Goal: Information Seeking & Learning: Learn about a topic

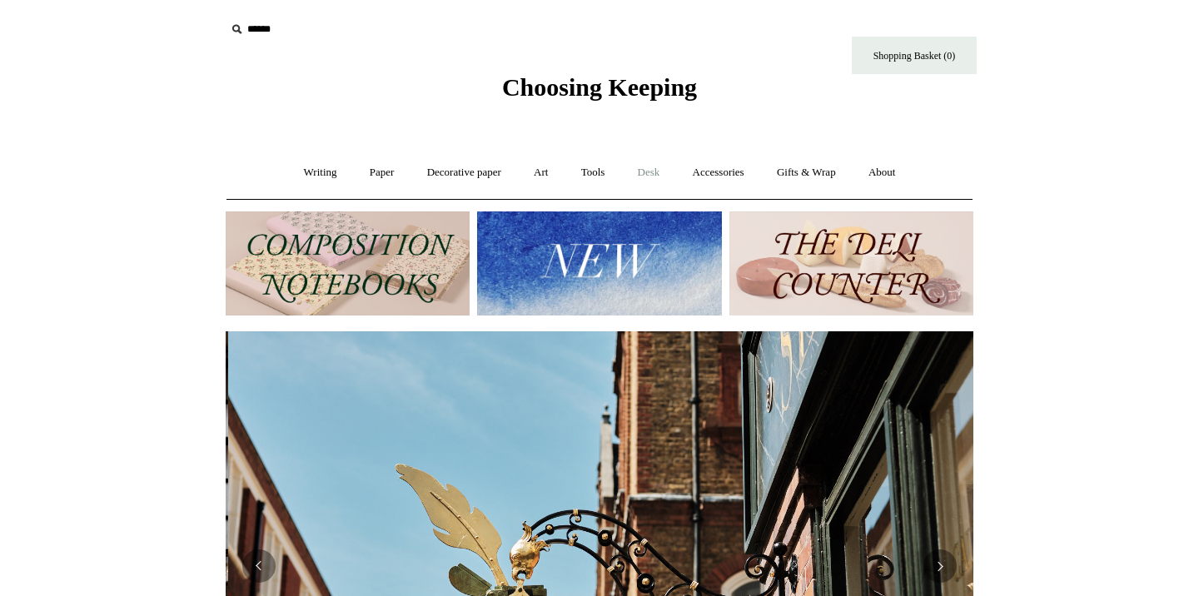
scroll to position [0, 748]
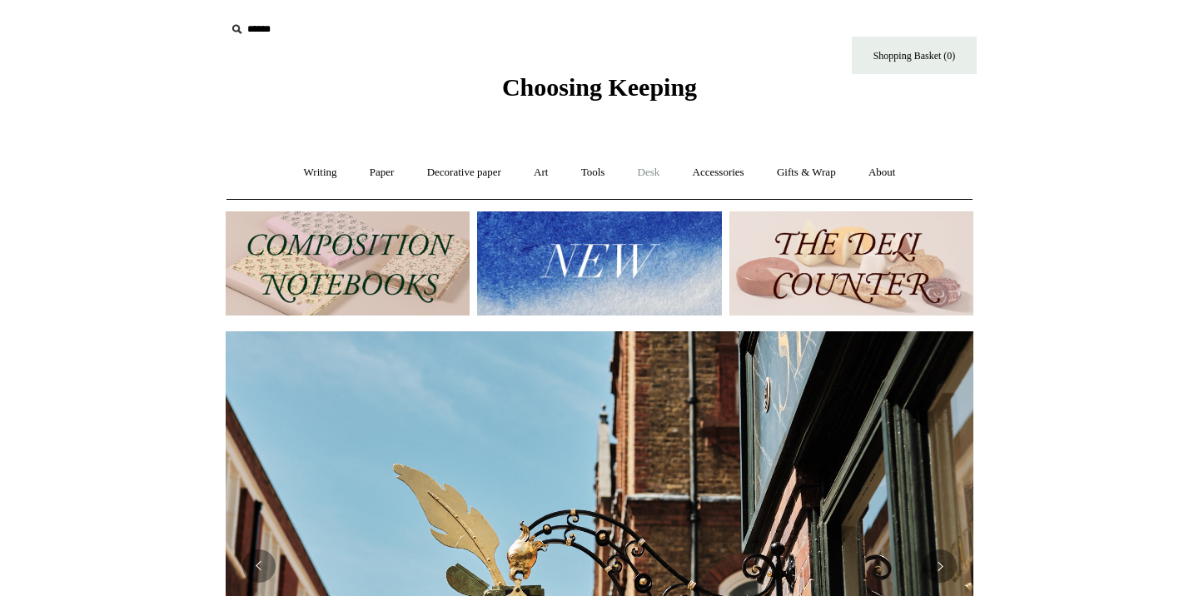
click at [651, 174] on link "Desk +" at bounding box center [649, 173] width 52 height 44
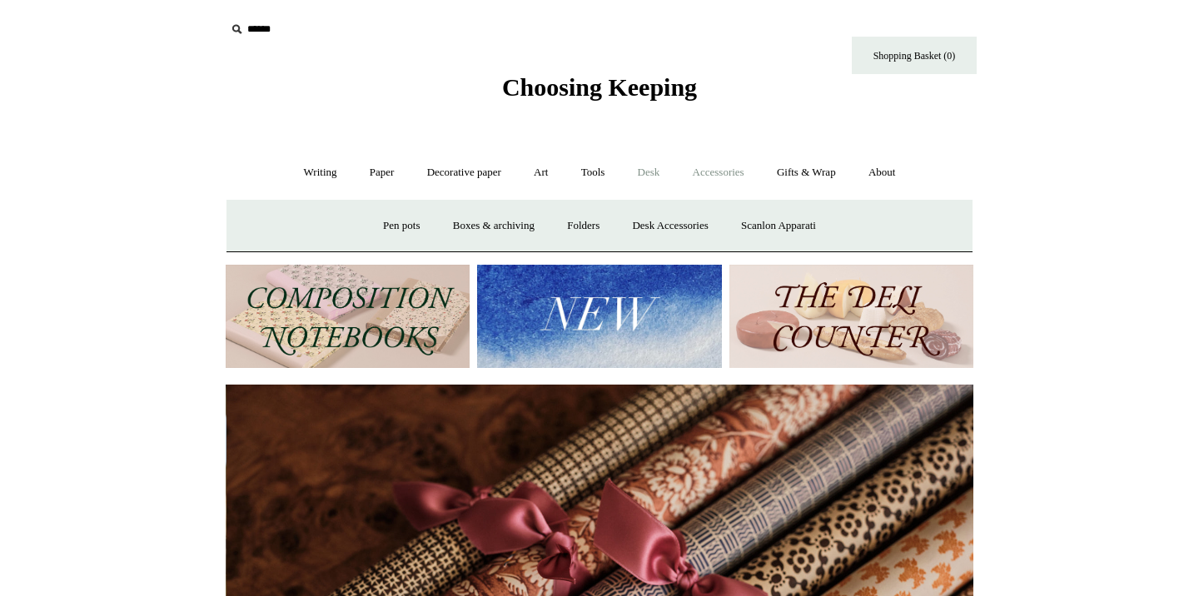
scroll to position [0, 1496]
click at [732, 172] on link "Accessories +" at bounding box center [719, 173] width 82 height 44
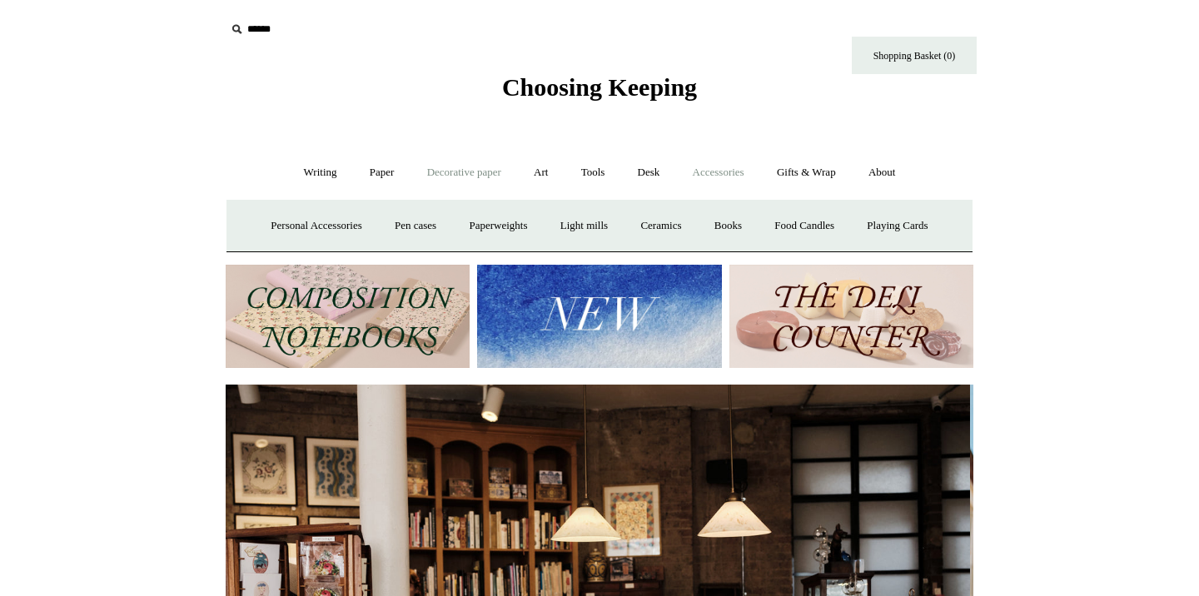
scroll to position [0, 0]
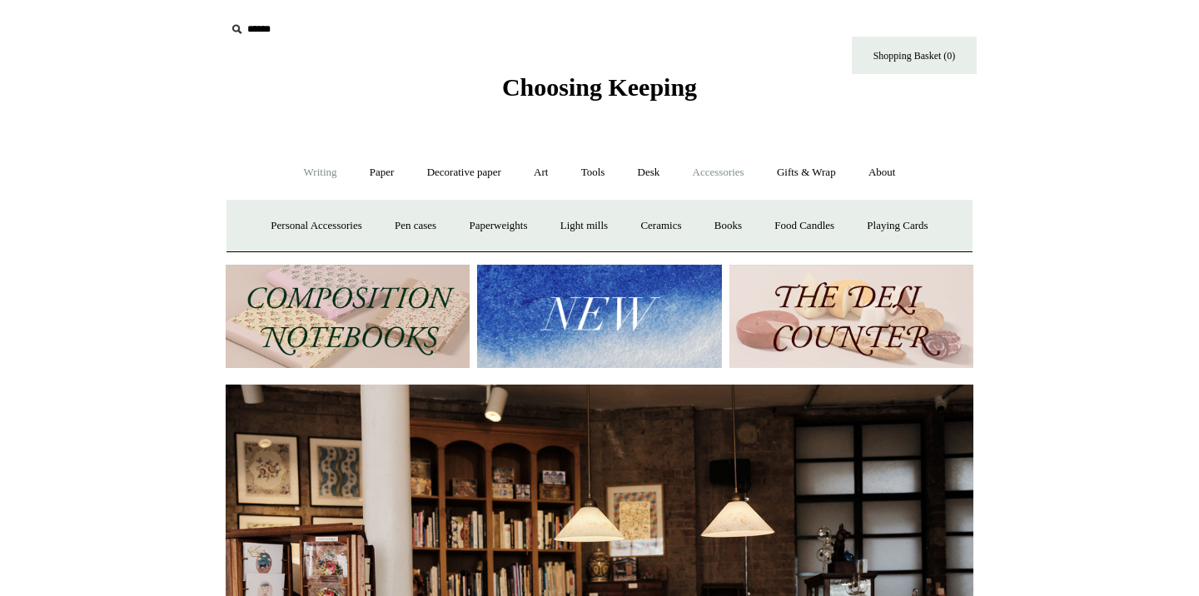
click at [300, 171] on link "Writing +" at bounding box center [320, 173] width 63 height 44
click at [702, 172] on link "Accessories +" at bounding box center [719, 173] width 82 height 44
click at [563, 313] on img at bounding box center [599, 317] width 244 height 104
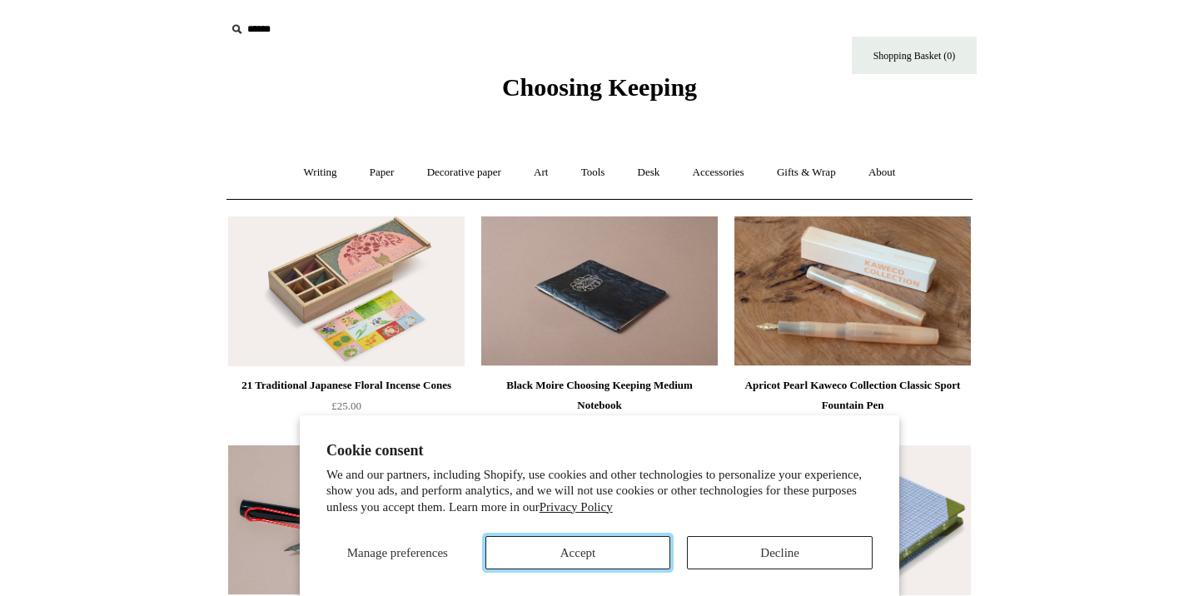
click at [566, 549] on button "Accept" at bounding box center [579, 552] width 186 height 33
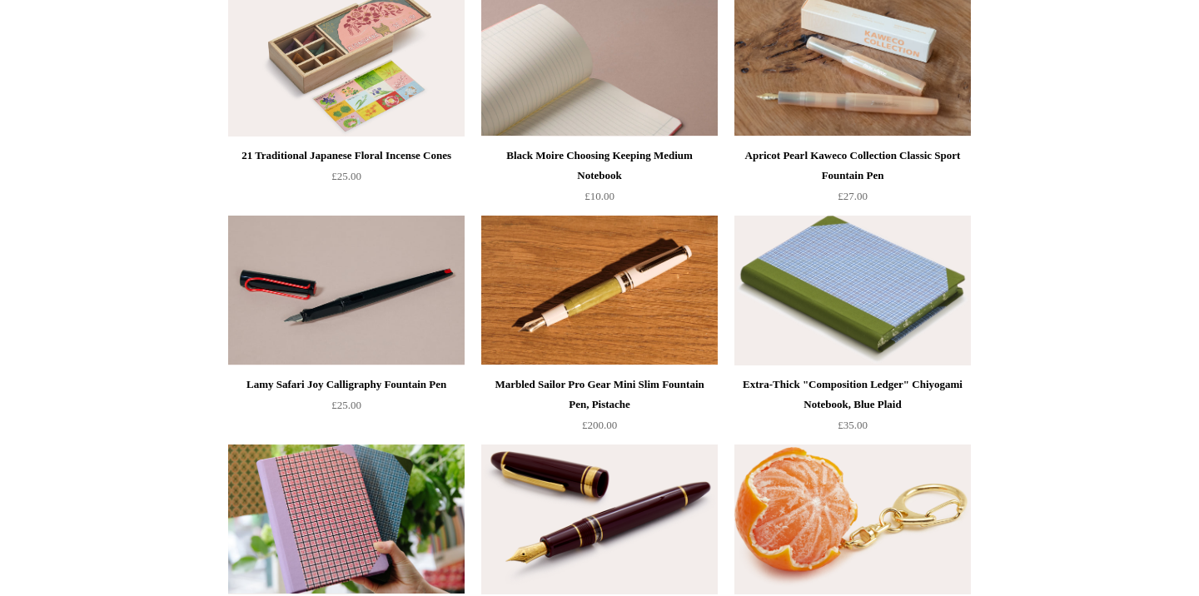
scroll to position [253, 0]
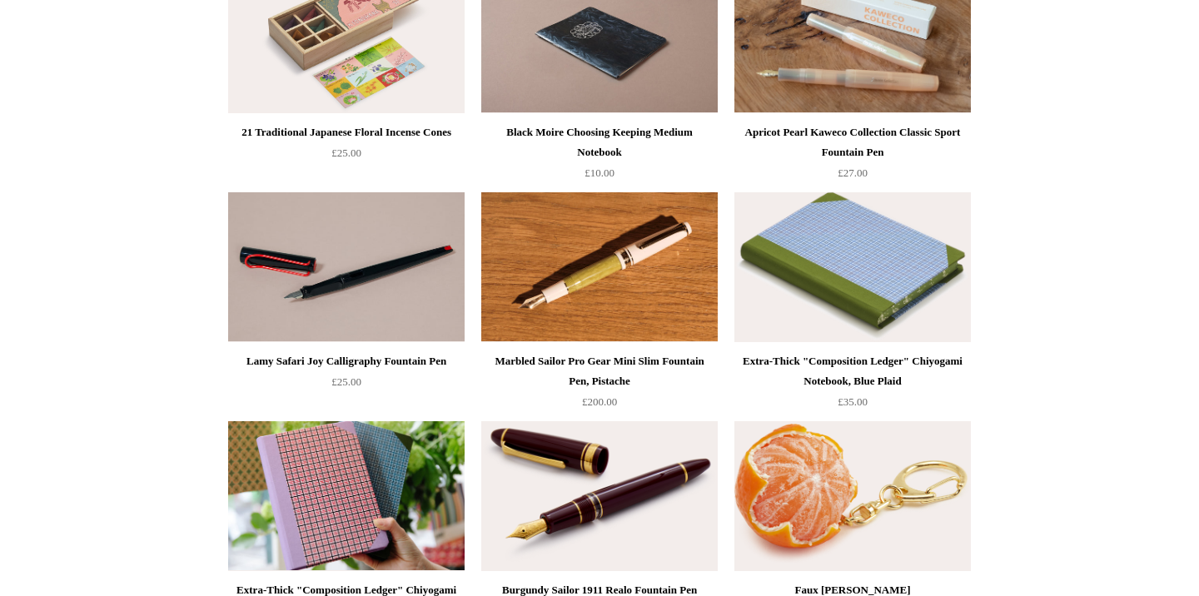
click at [850, 292] on img at bounding box center [853, 267] width 237 height 150
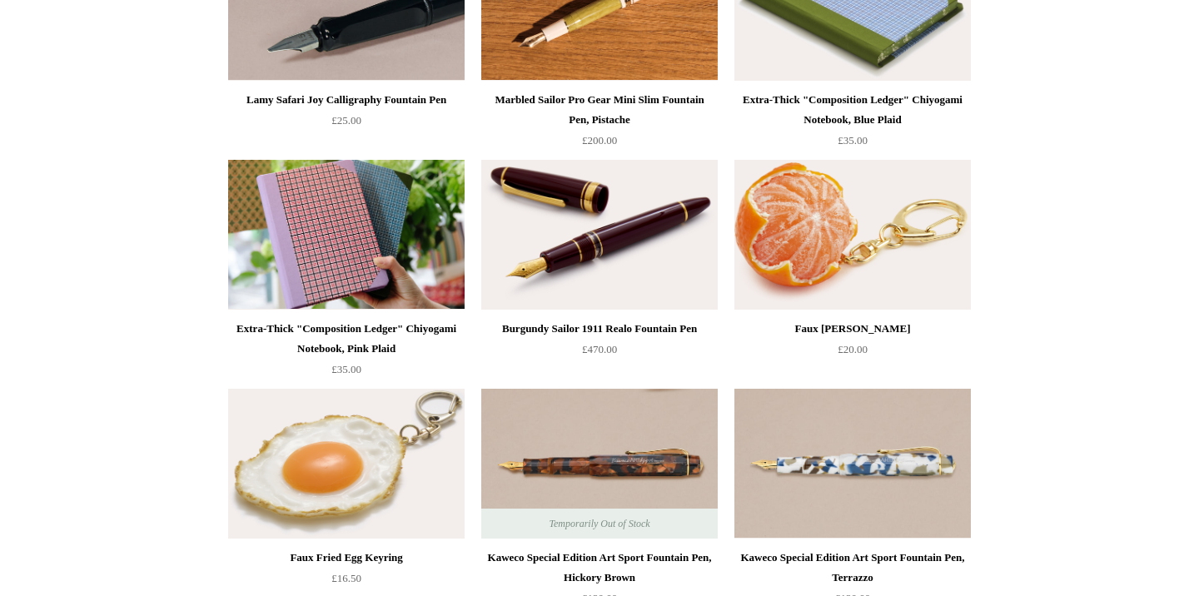
scroll to position [517, 0]
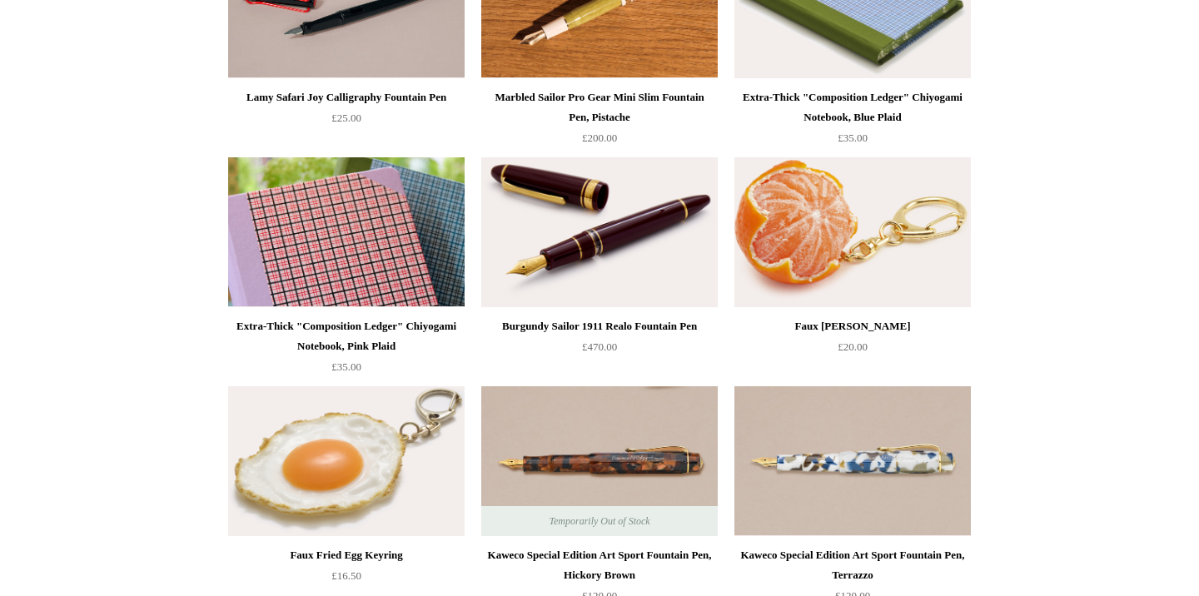
click at [308, 250] on img at bounding box center [346, 232] width 237 height 150
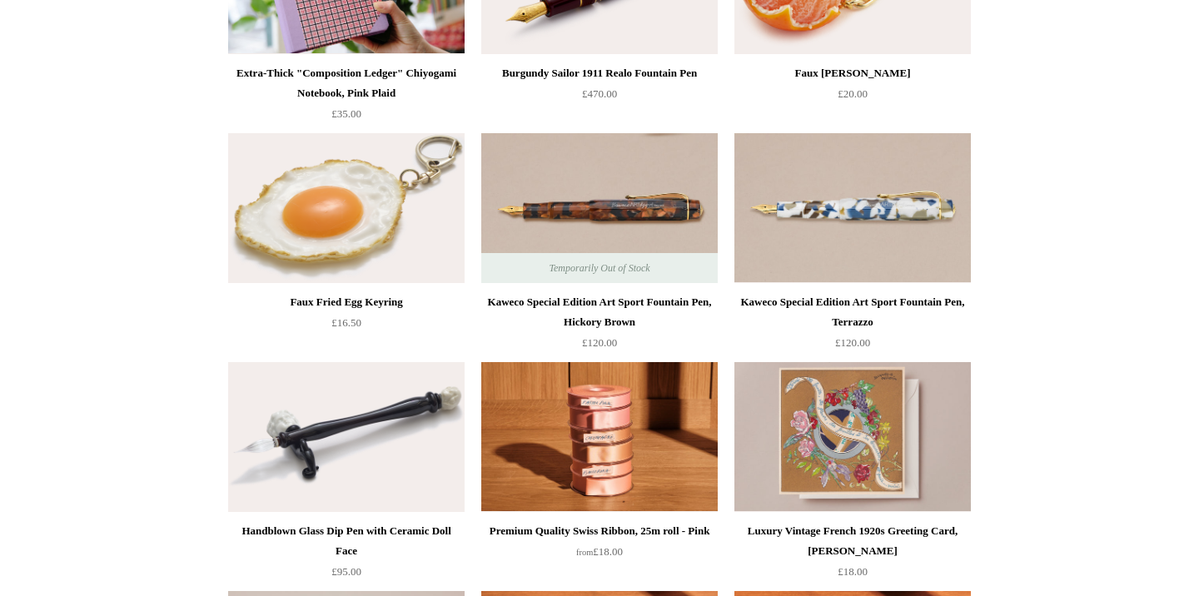
scroll to position [0, 0]
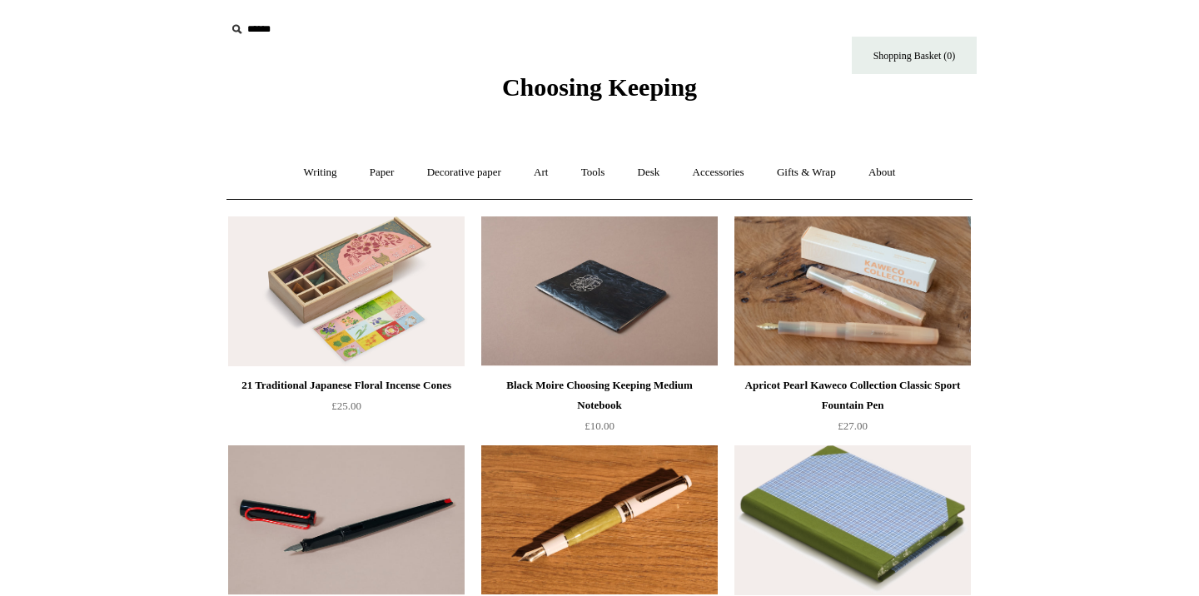
click at [242, 35] on icon at bounding box center [236, 29] width 18 height 18
click at [252, 20] on input "text" at bounding box center [328, 29] width 205 height 31
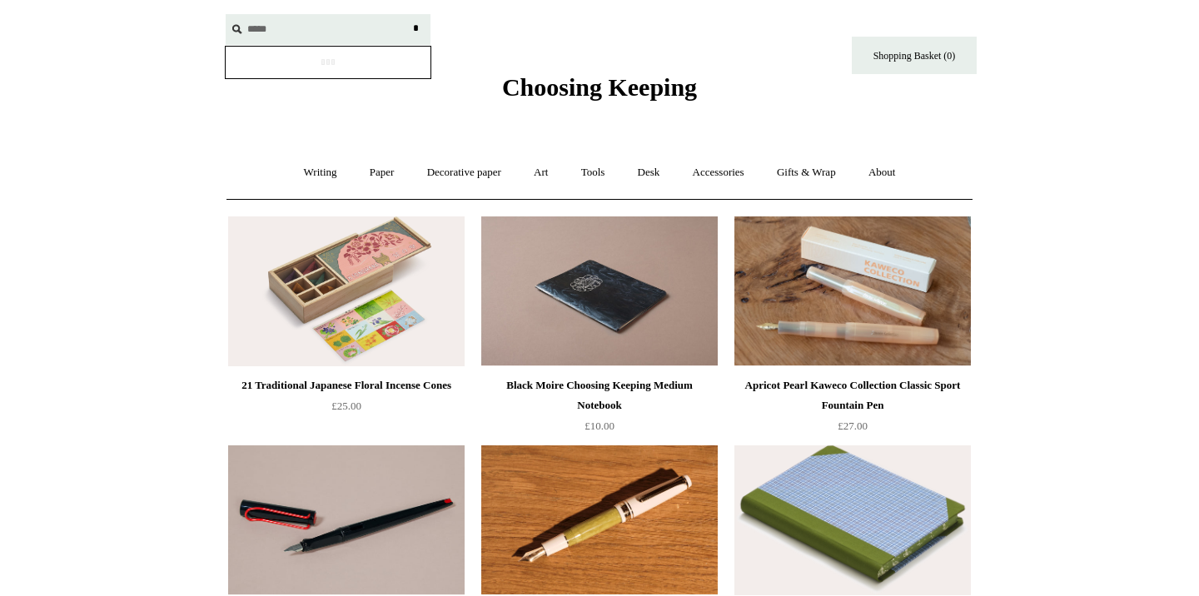
click at [407, 14] on input "*" at bounding box center [415, 28] width 17 height 29
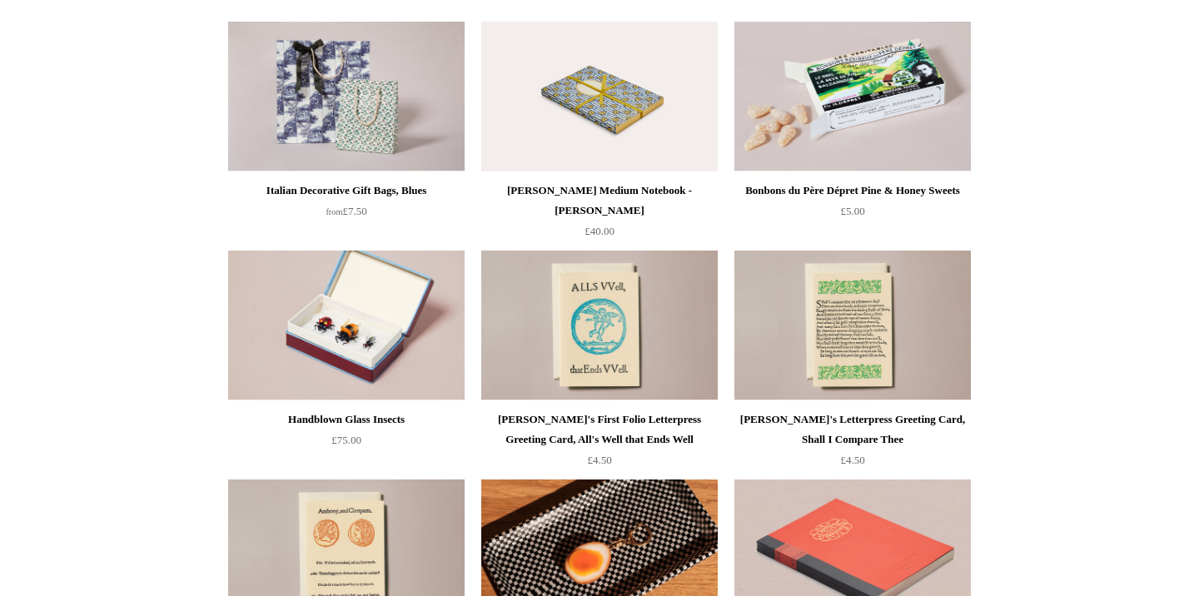
scroll to position [2867, 0]
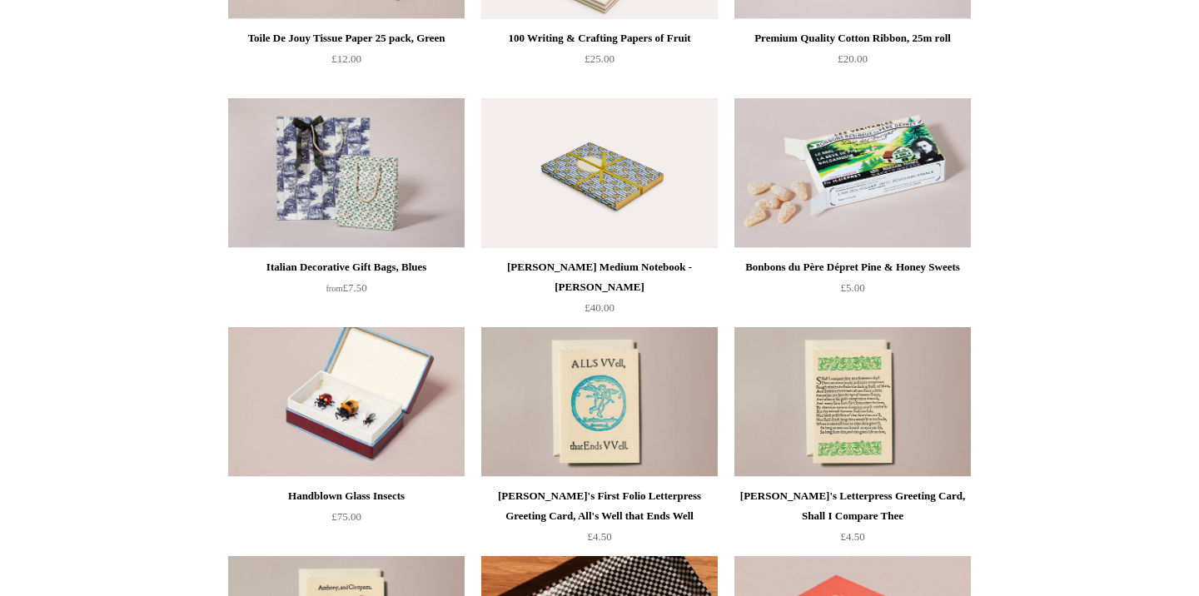
click at [614, 203] on img at bounding box center [599, 173] width 237 height 150
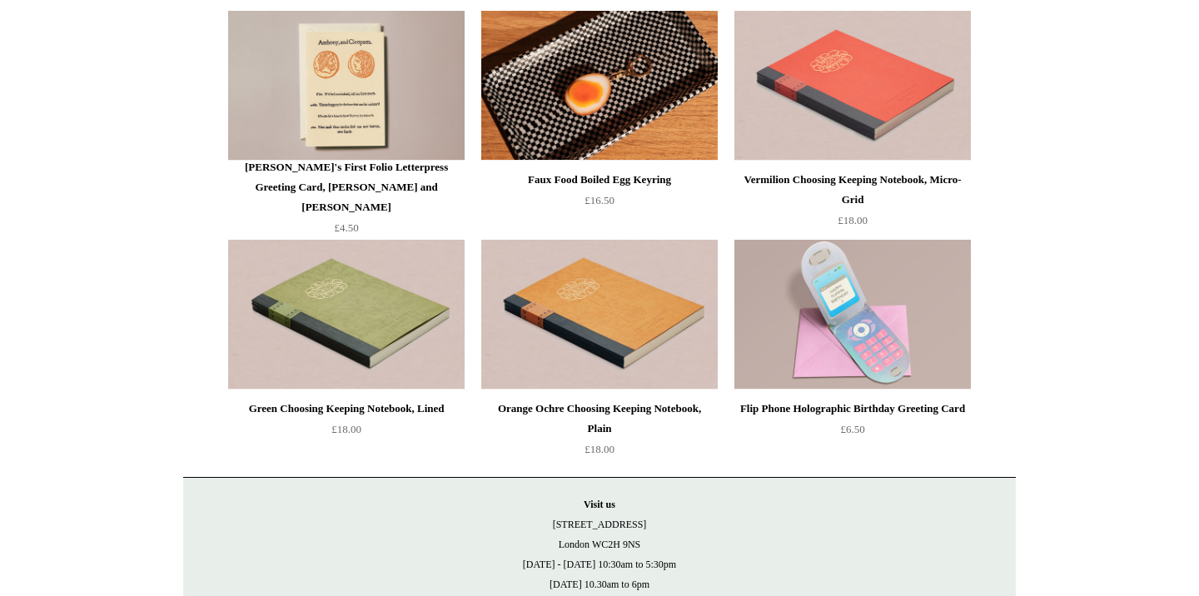
scroll to position [3410, 0]
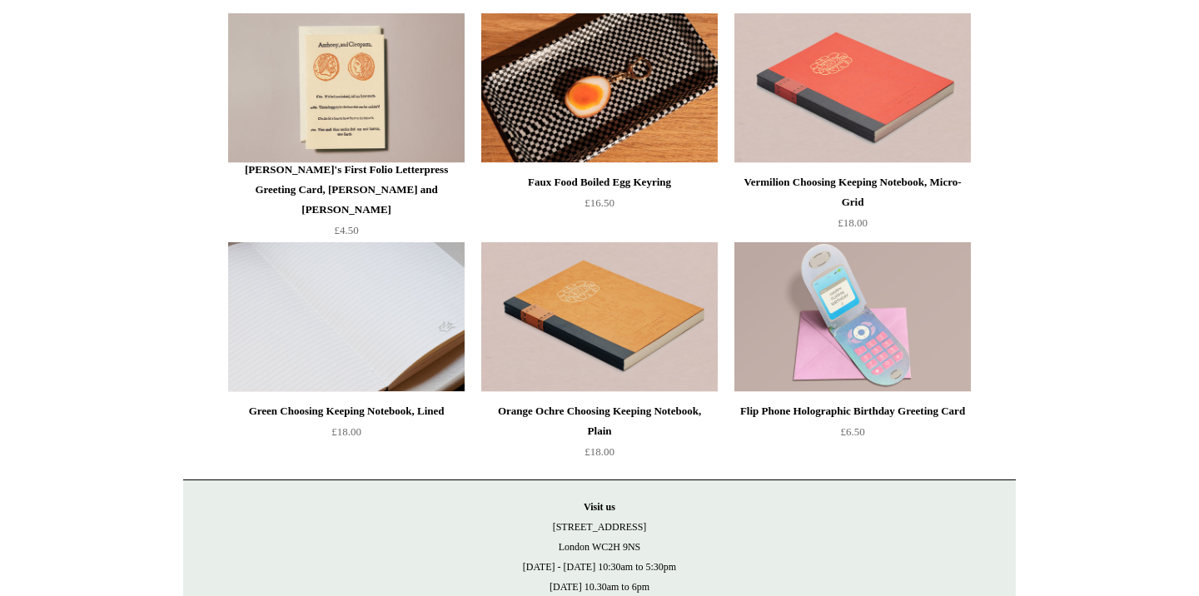
click at [327, 337] on img at bounding box center [346, 317] width 237 height 150
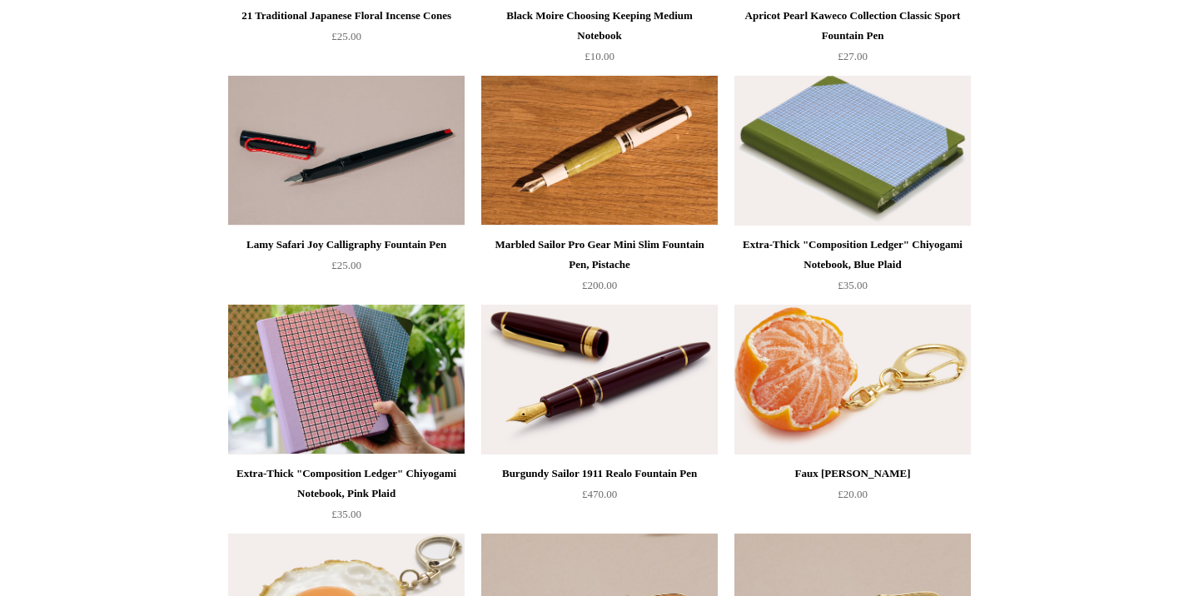
scroll to position [0, 0]
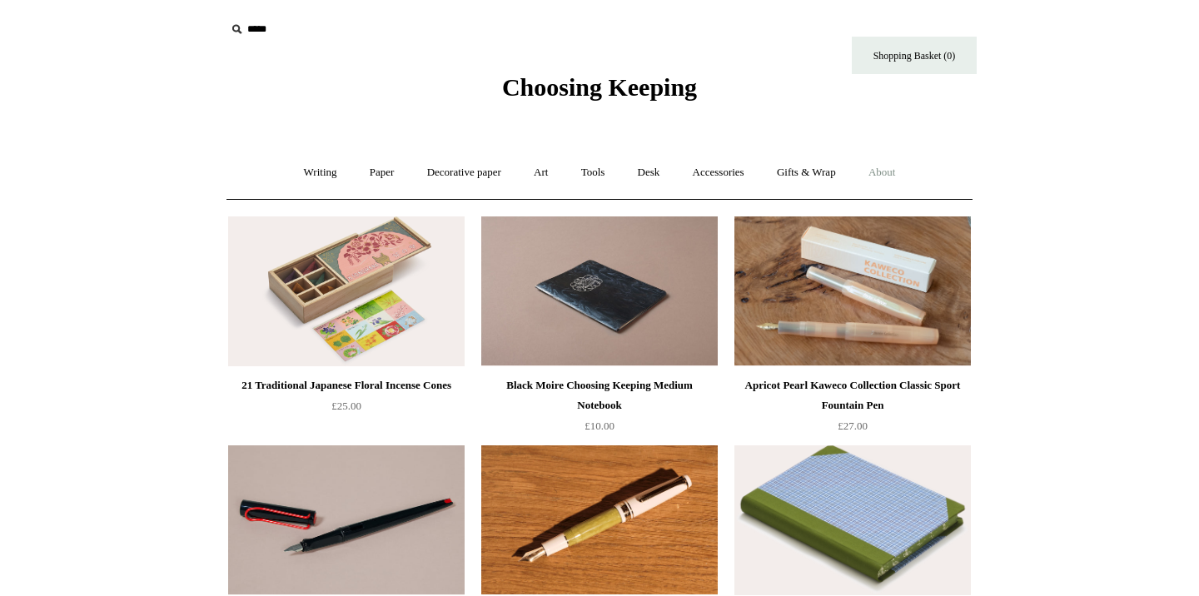
click at [890, 169] on link "About +" at bounding box center [882, 173] width 57 height 44
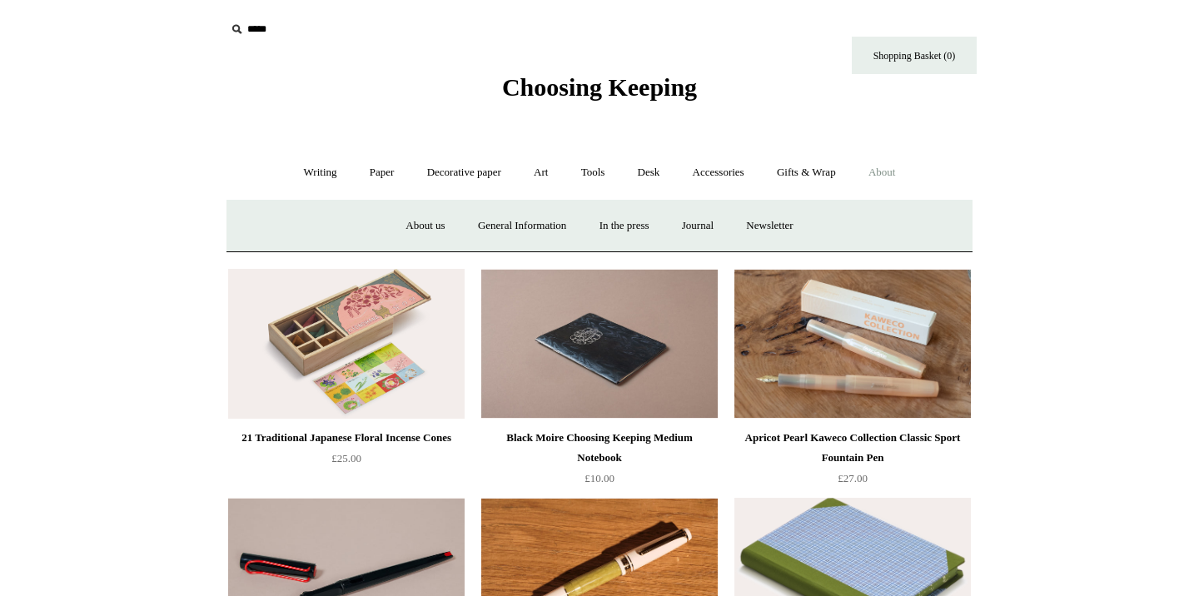
click at [890, 171] on link "About -" at bounding box center [882, 173] width 57 height 44
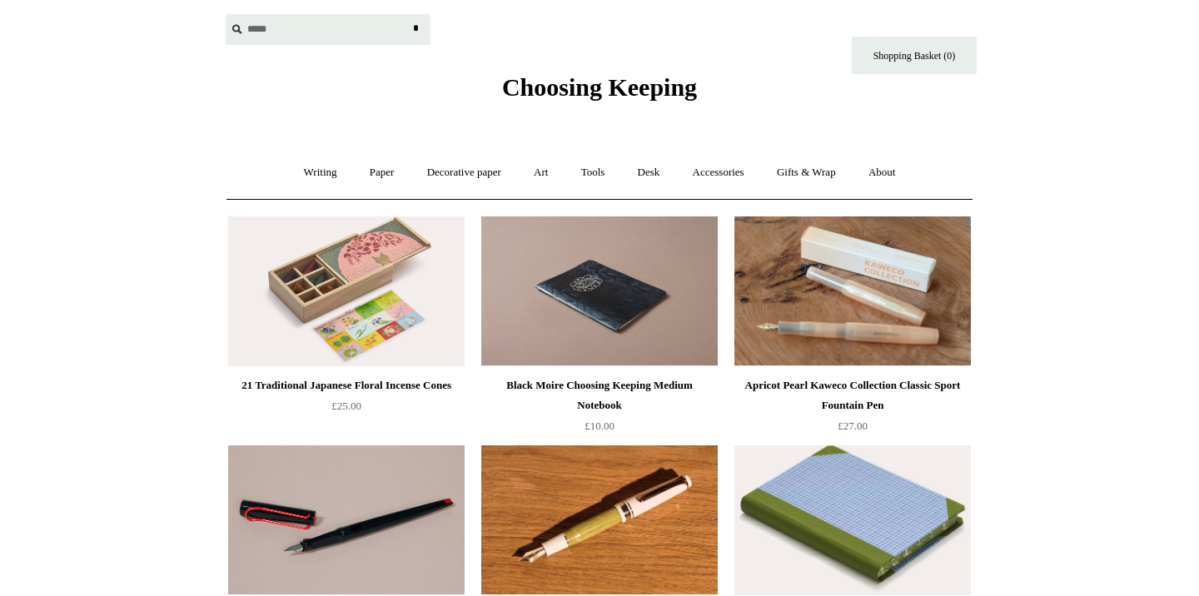
click at [297, 26] on input "*****" at bounding box center [328, 29] width 205 height 31
type input "*"
click at [904, 57] on link "Shopping Basket (0)" at bounding box center [914, 55] width 125 height 37
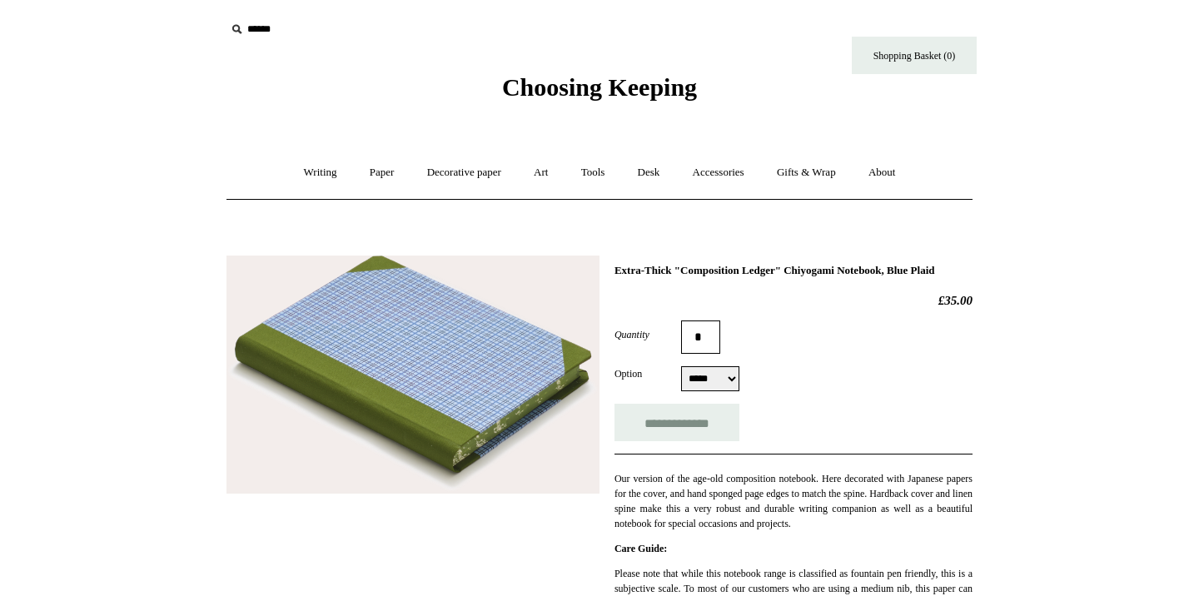
select select "*****"
click at [509, 386] on img at bounding box center [413, 375] width 373 height 239
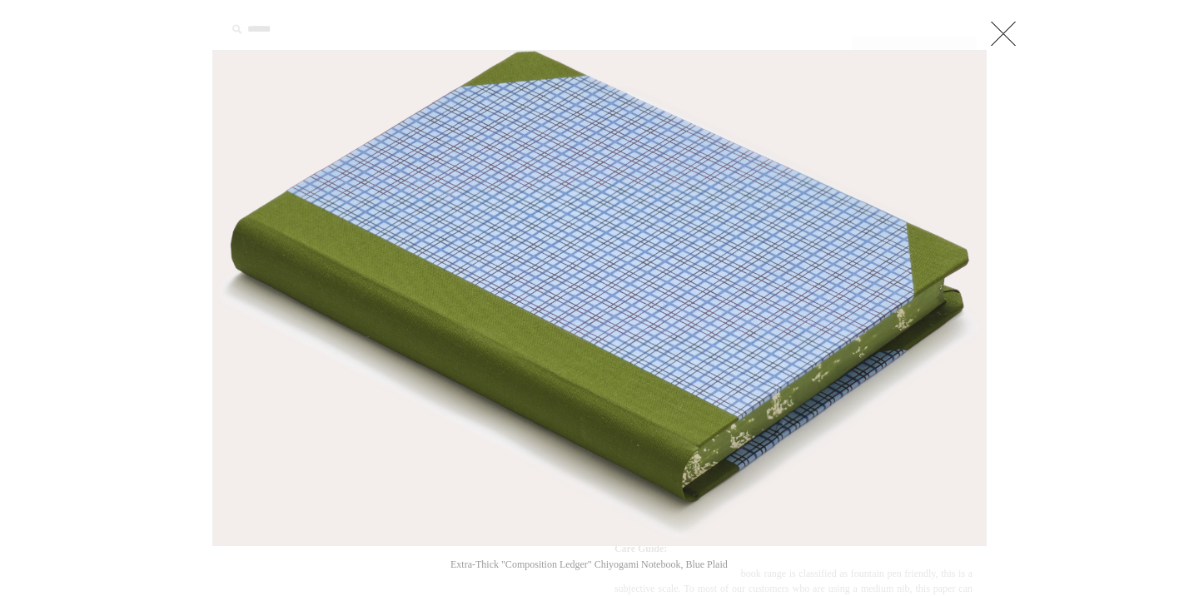
click at [999, 22] on link at bounding box center [1003, 33] width 33 height 33
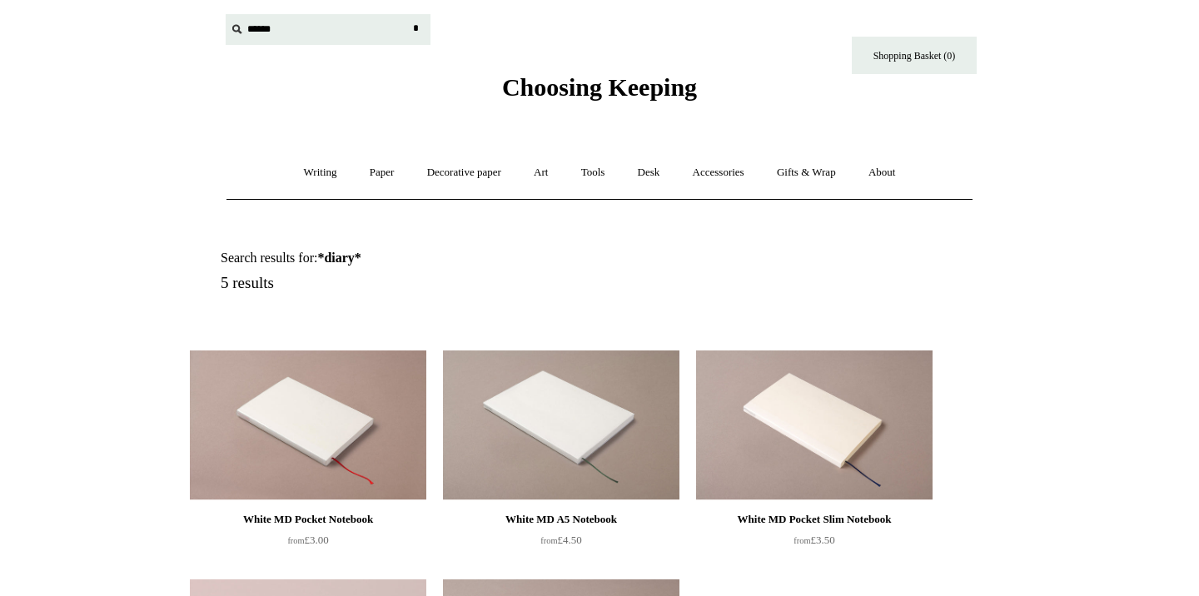
click at [255, 24] on input "text" at bounding box center [328, 29] width 205 height 31
type input "********"
click at [407, 14] on input "*" at bounding box center [415, 28] width 17 height 29
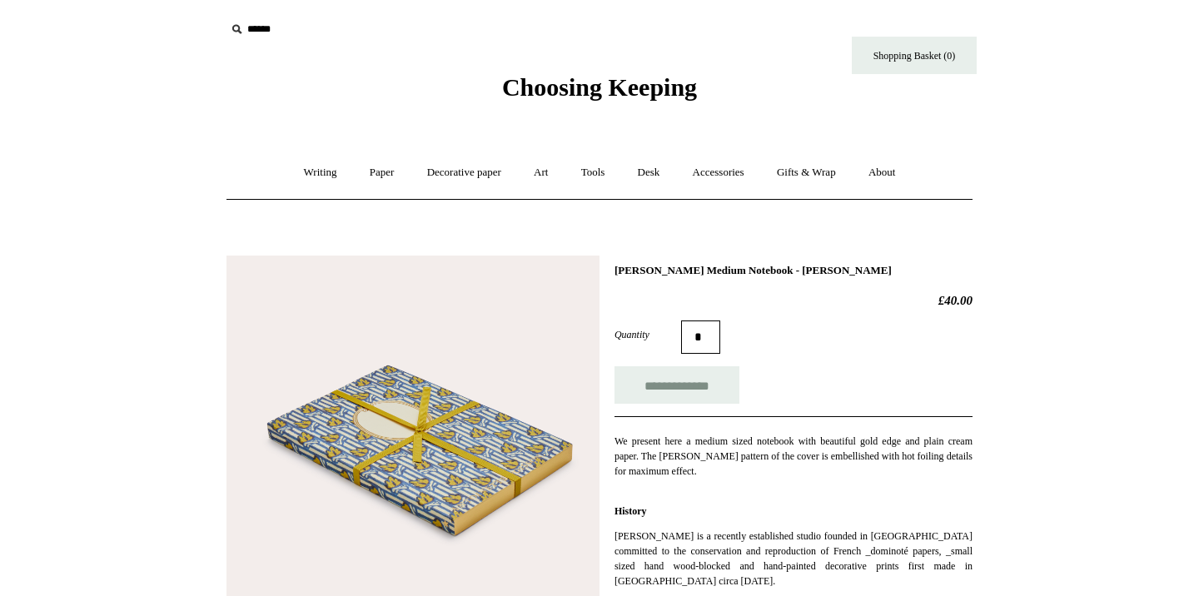
click at [439, 484] on img at bounding box center [413, 442] width 373 height 373
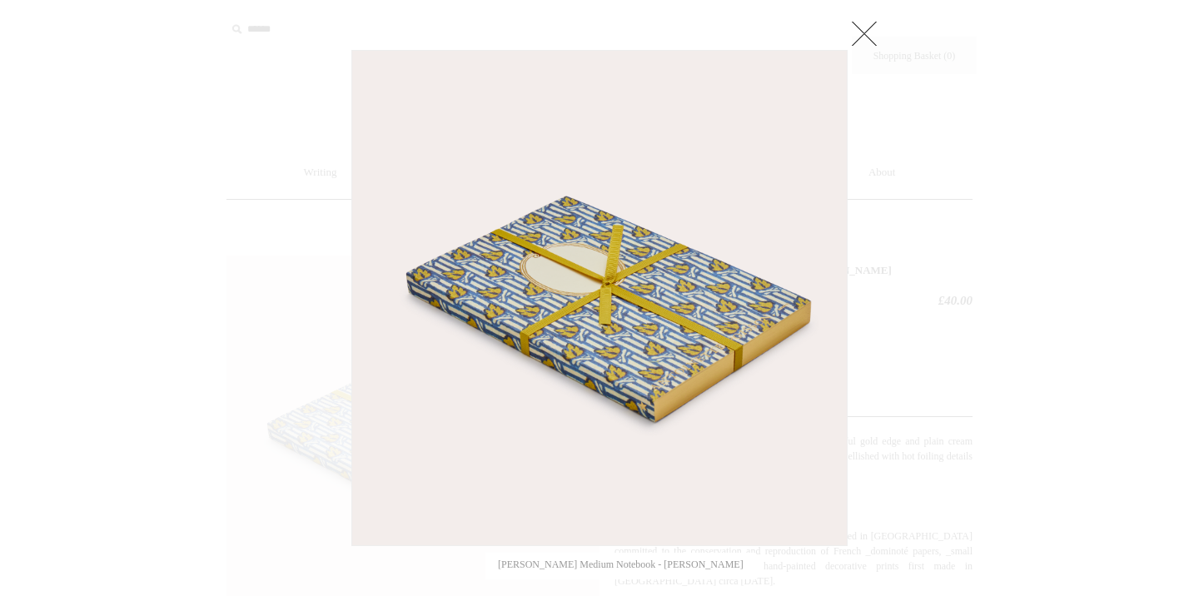
click at [860, 25] on link at bounding box center [864, 33] width 33 height 33
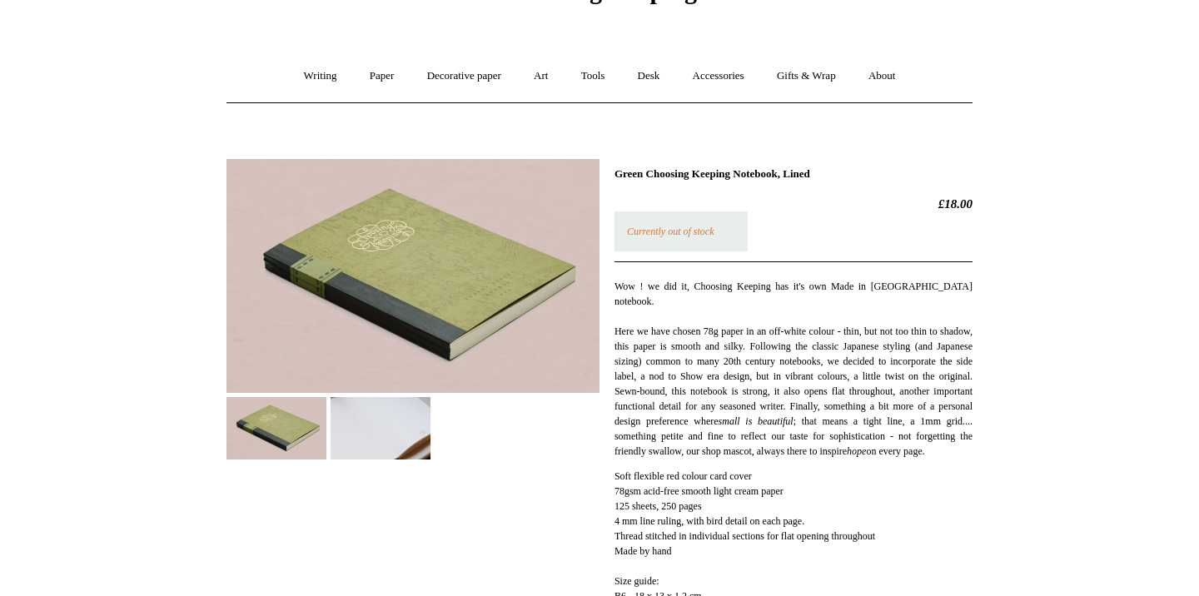
scroll to position [128, 0]
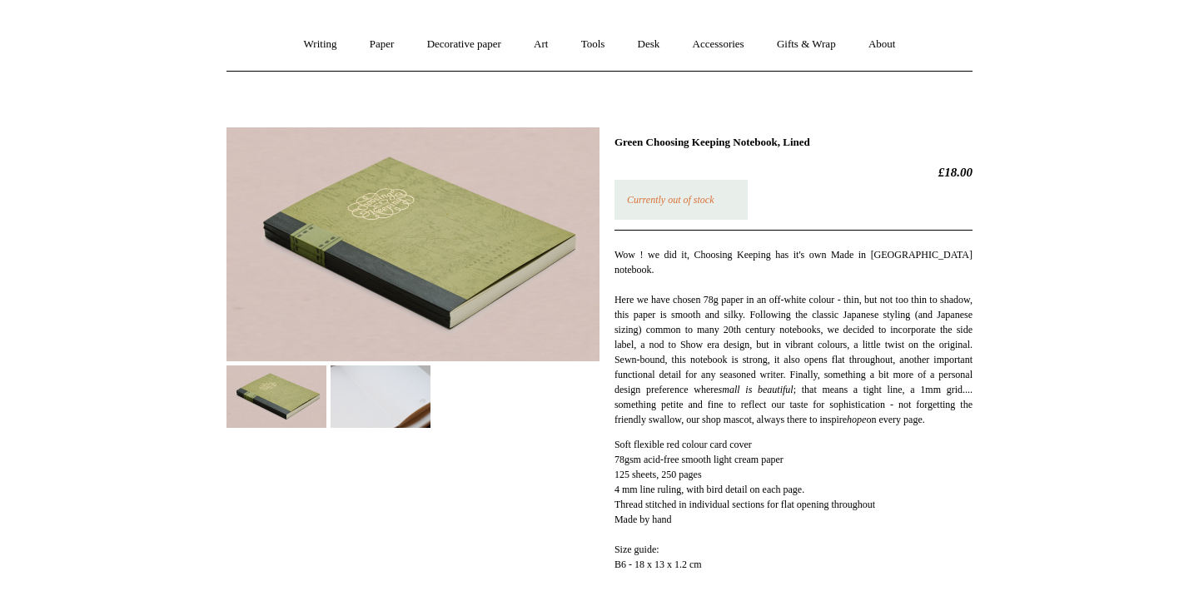
click at [352, 402] on img at bounding box center [381, 397] width 100 height 62
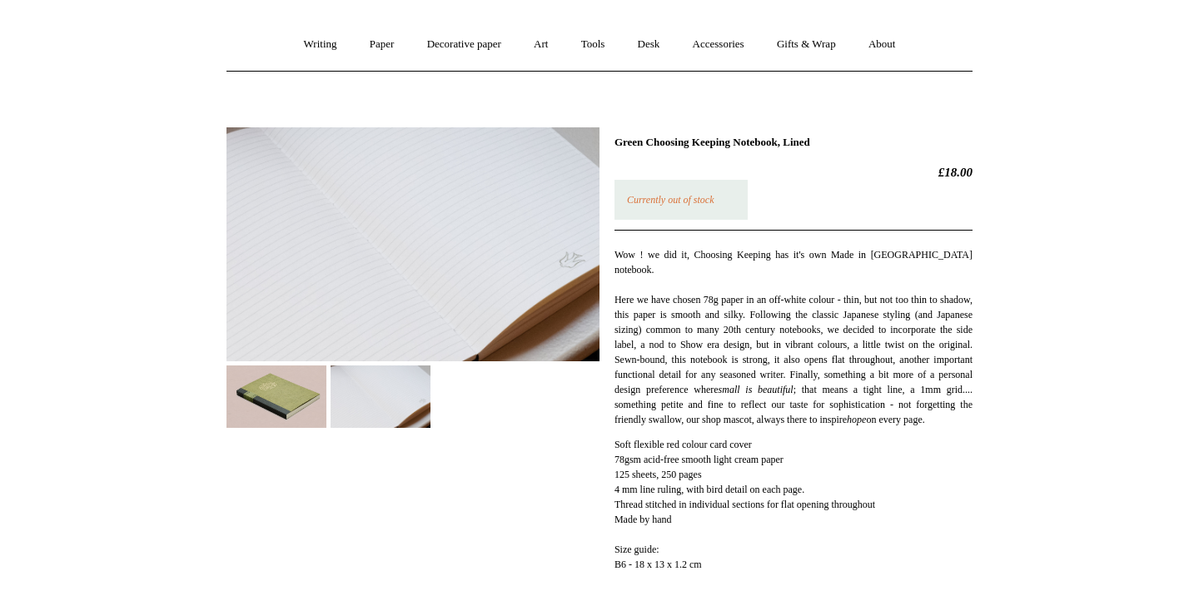
click at [261, 393] on img at bounding box center [277, 397] width 100 height 62
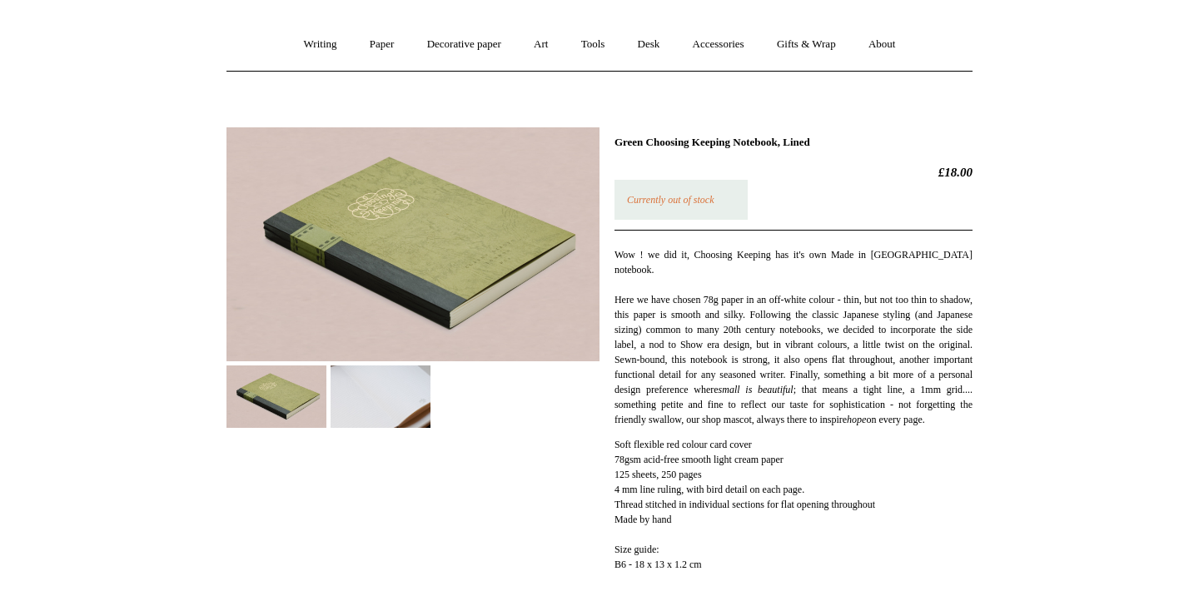
click at [438, 227] on img at bounding box center [413, 244] width 373 height 234
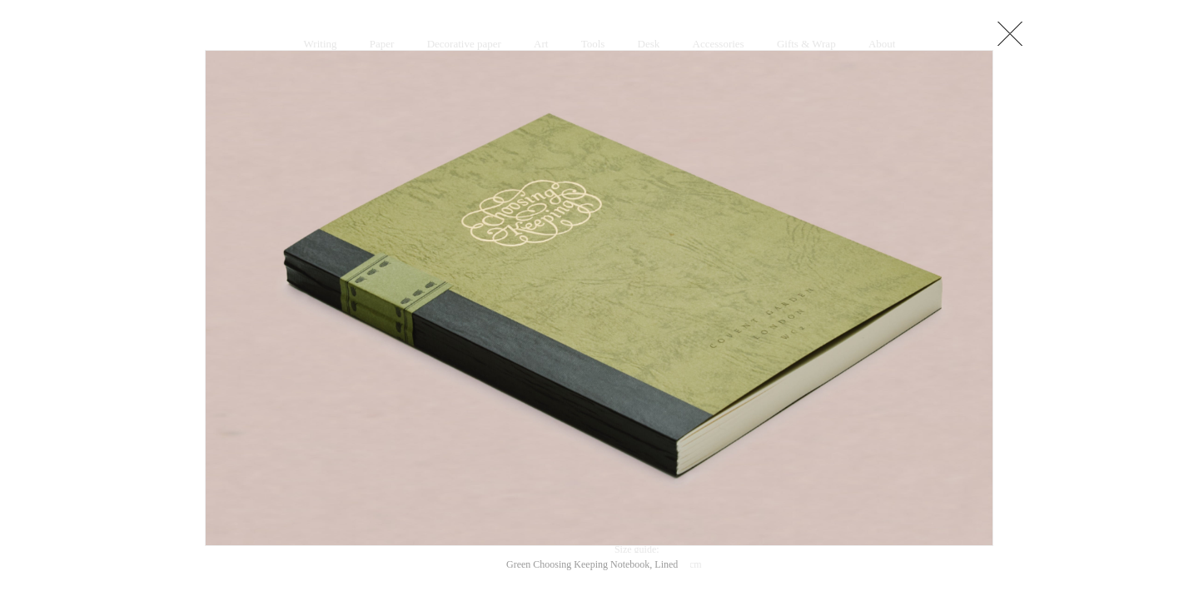
click at [1009, 34] on link at bounding box center [1010, 33] width 33 height 33
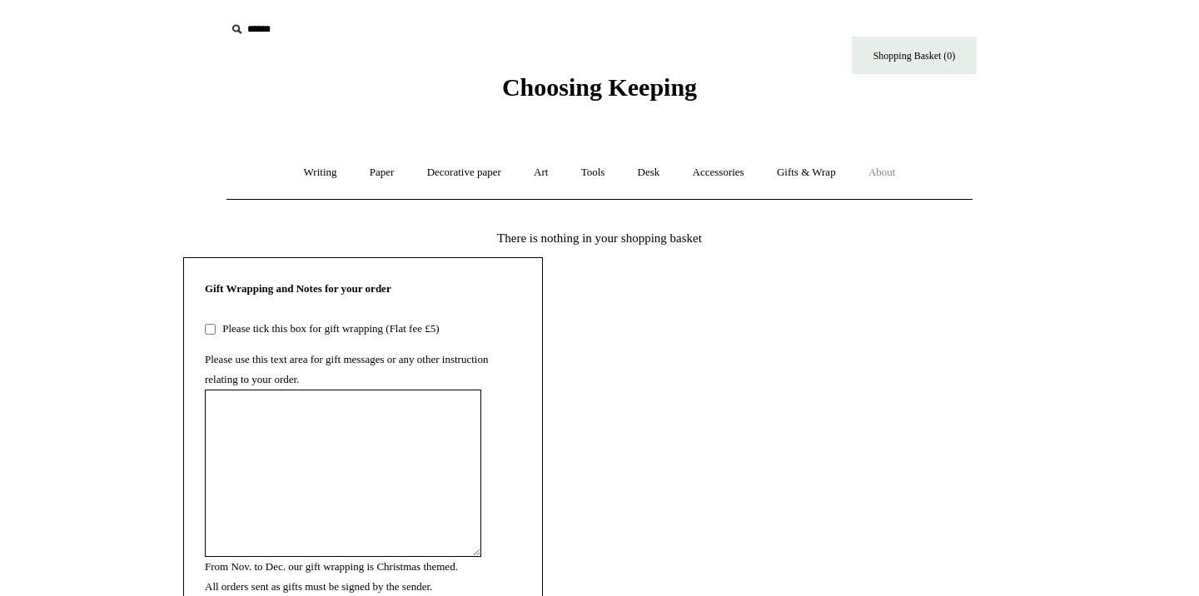
click at [885, 173] on link "About +" at bounding box center [882, 173] width 57 height 44
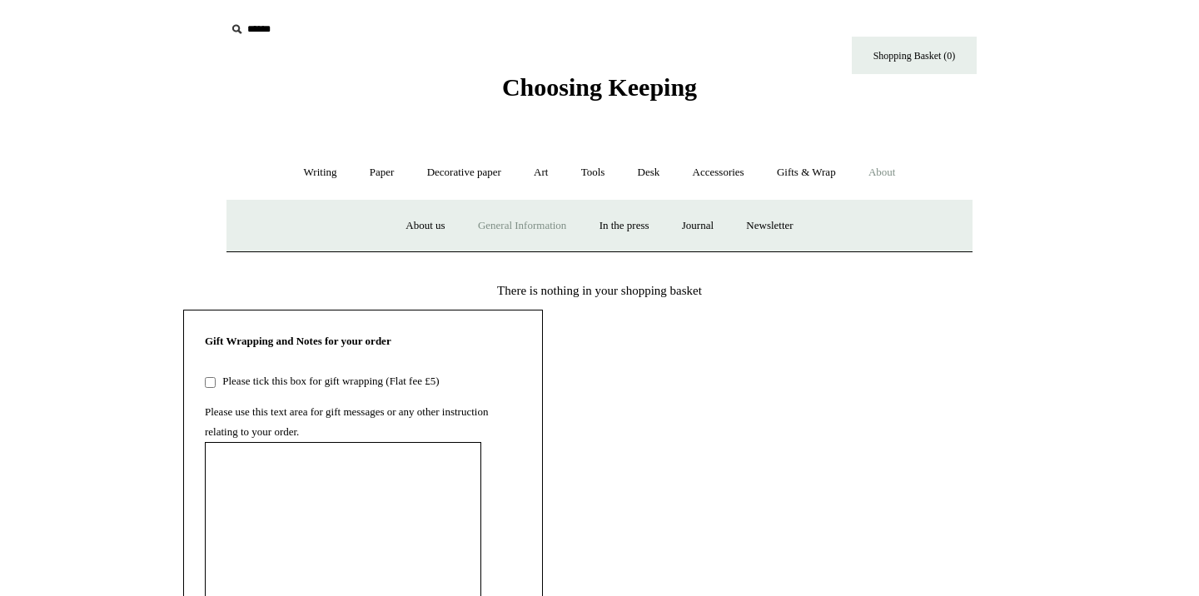
click at [488, 222] on link "General Information" at bounding box center [522, 226] width 118 height 44
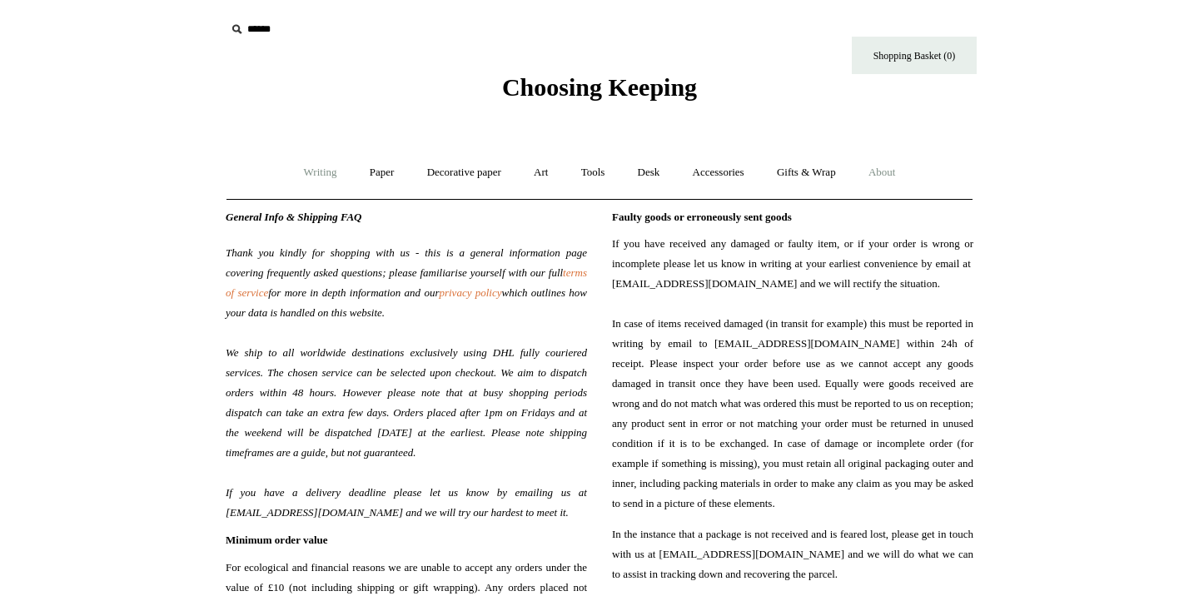
click at [310, 171] on link "Writing +" at bounding box center [320, 173] width 63 height 44
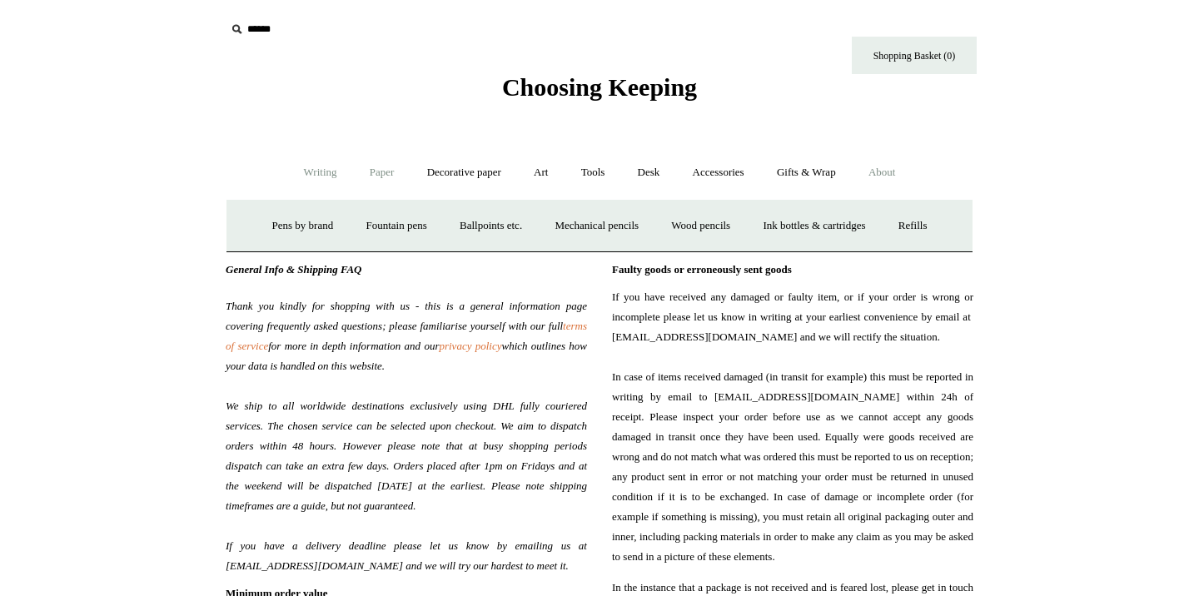
click at [368, 167] on link "Paper +" at bounding box center [382, 173] width 55 height 44
click at [456, 226] on link "📆 Dated Diaries 📆" at bounding box center [469, 226] width 122 height 44
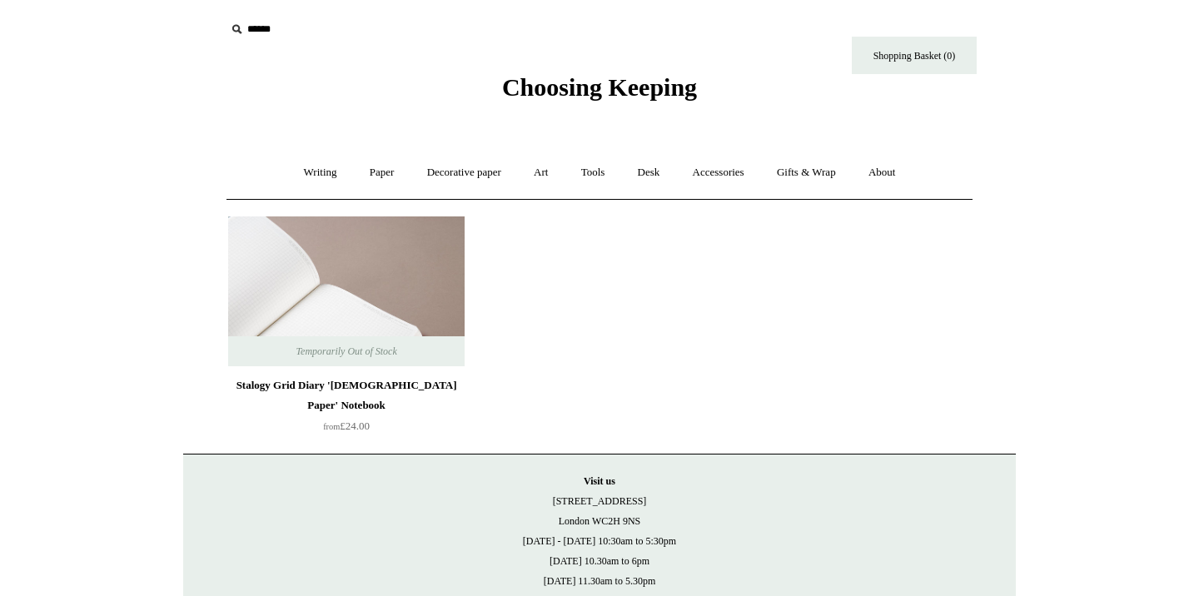
click at [339, 310] on img at bounding box center [346, 292] width 237 height 150
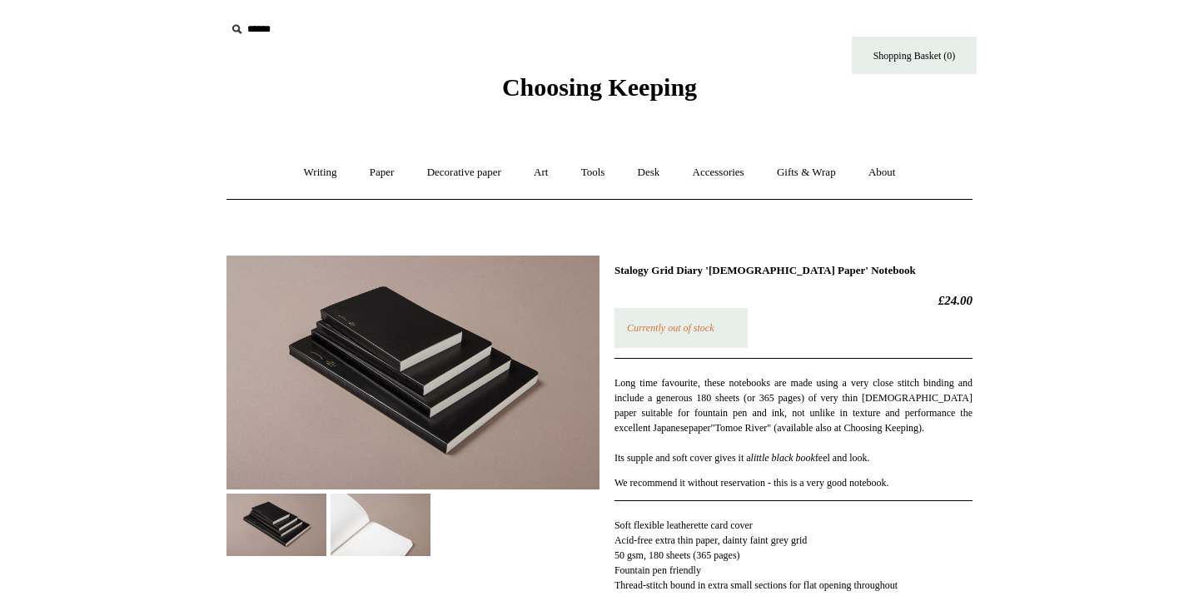
click at [376, 344] on img at bounding box center [413, 373] width 373 height 234
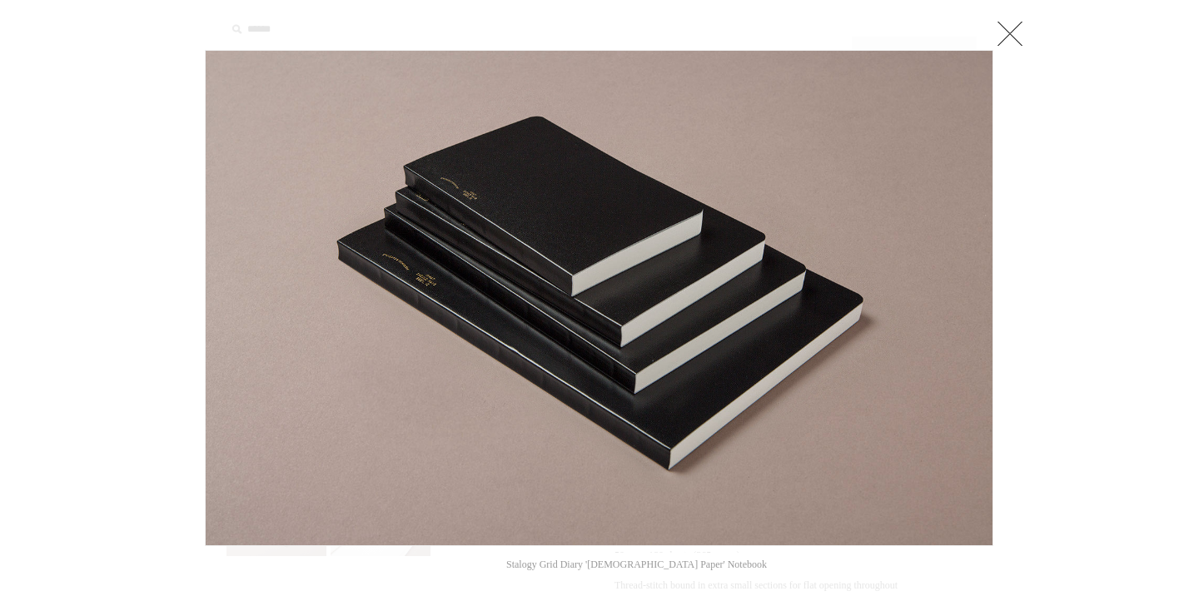
click at [1000, 30] on link at bounding box center [1010, 33] width 33 height 33
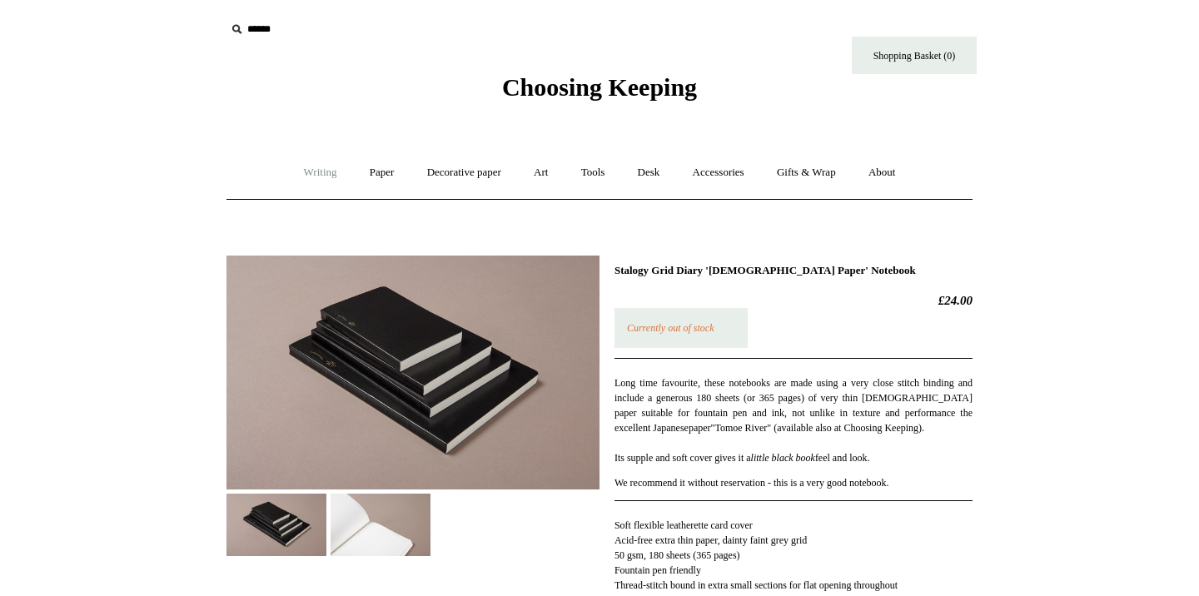
click at [305, 171] on link "Writing +" at bounding box center [320, 173] width 63 height 44
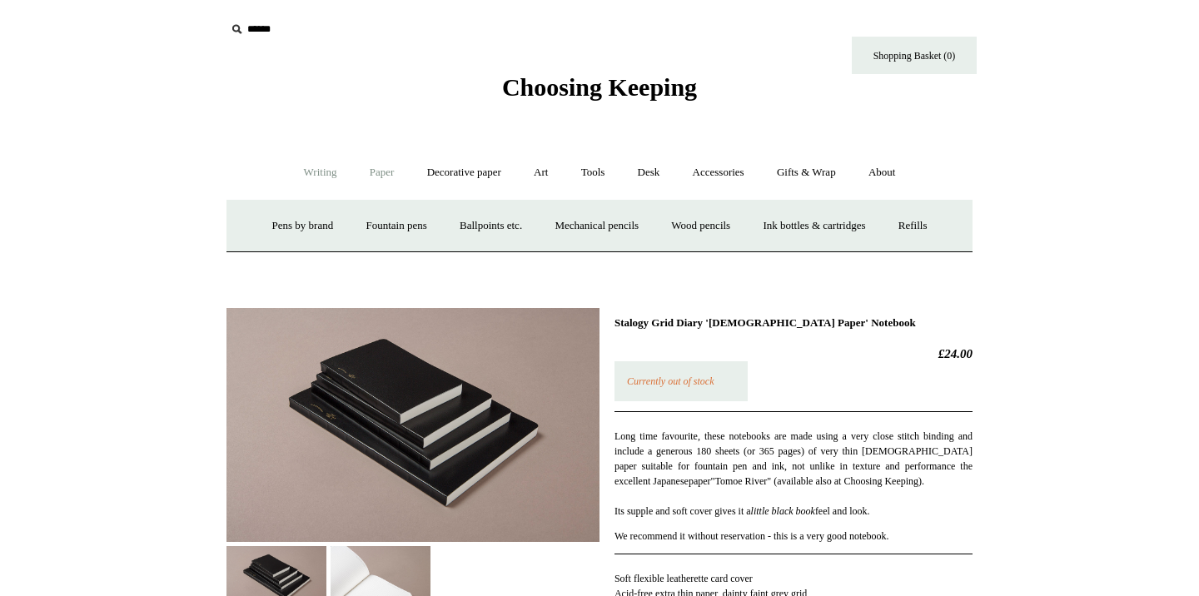
click at [390, 166] on link "Paper +" at bounding box center [382, 173] width 55 height 44
click at [342, 222] on link "Notebooks +" at bounding box center [366, 226] width 77 height 44
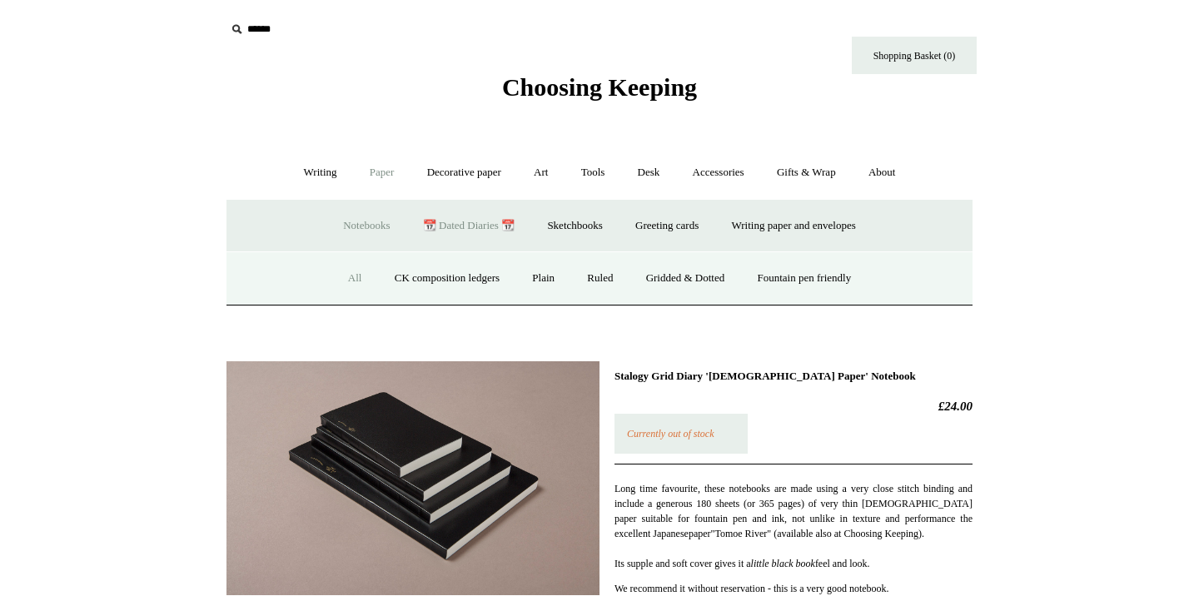
click at [342, 274] on link "All" at bounding box center [355, 279] width 44 height 44
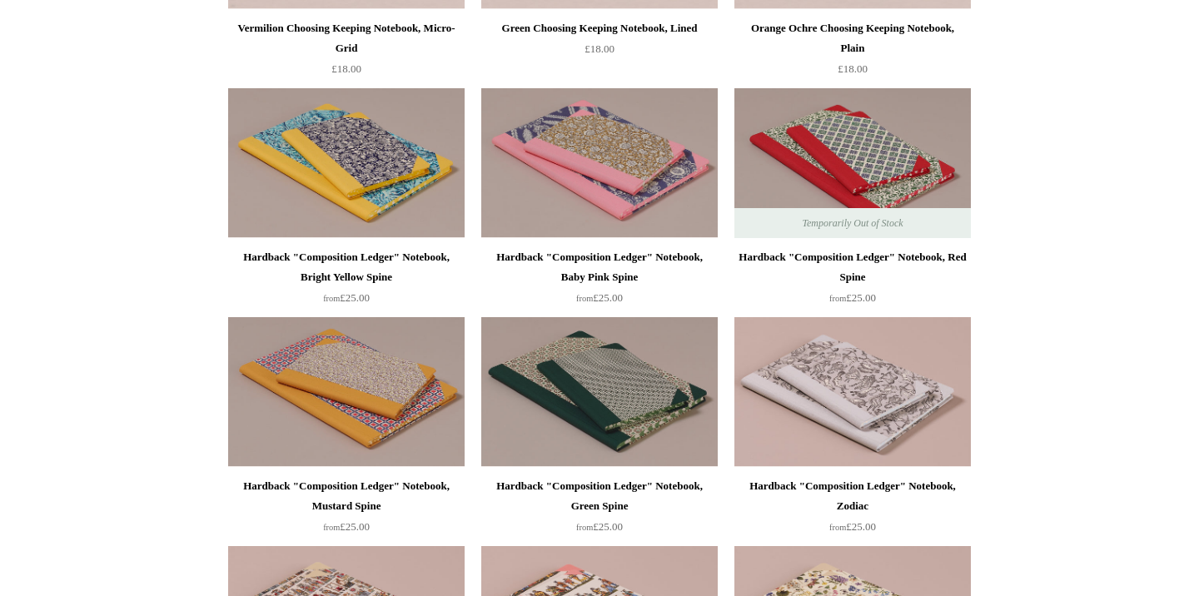
scroll to position [370, 0]
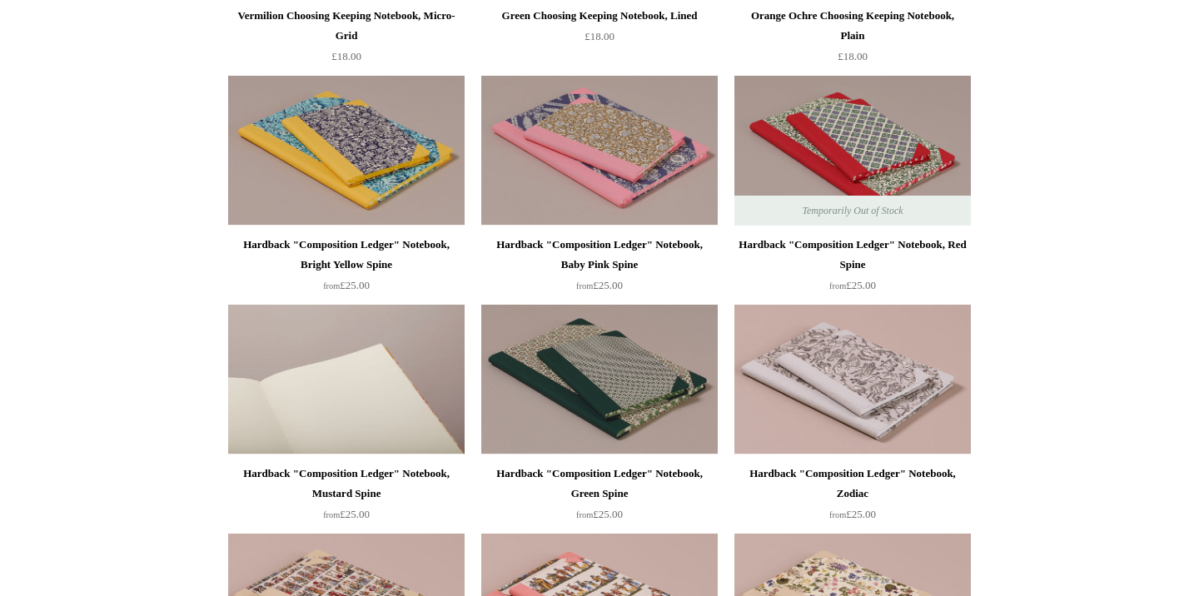
click at [388, 408] on img at bounding box center [346, 380] width 237 height 150
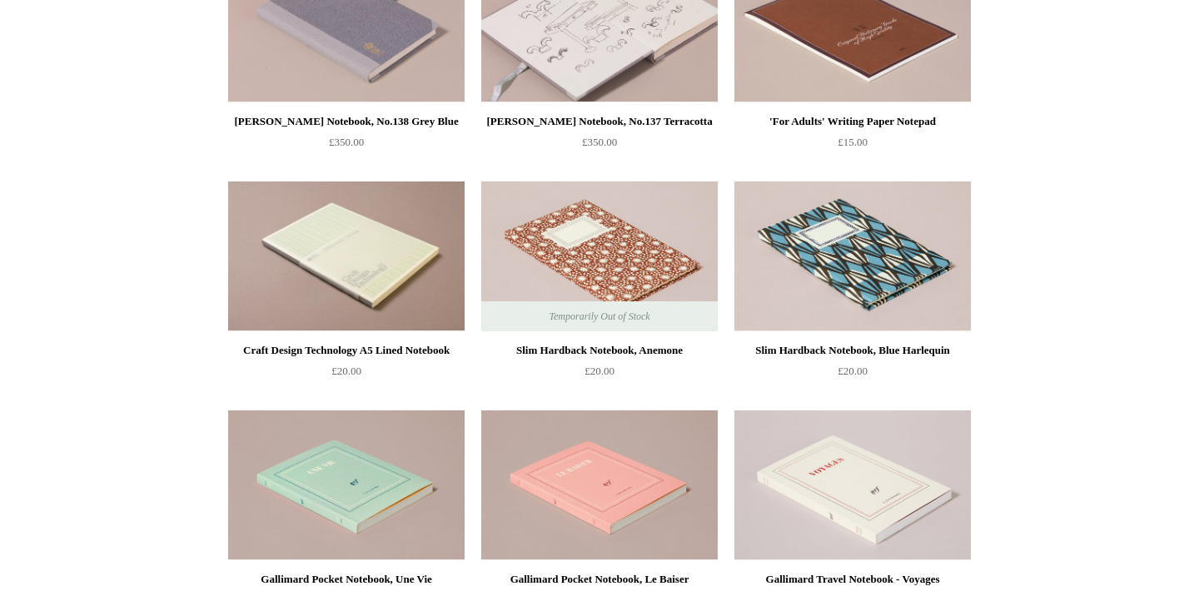
scroll to position [5746, 0]
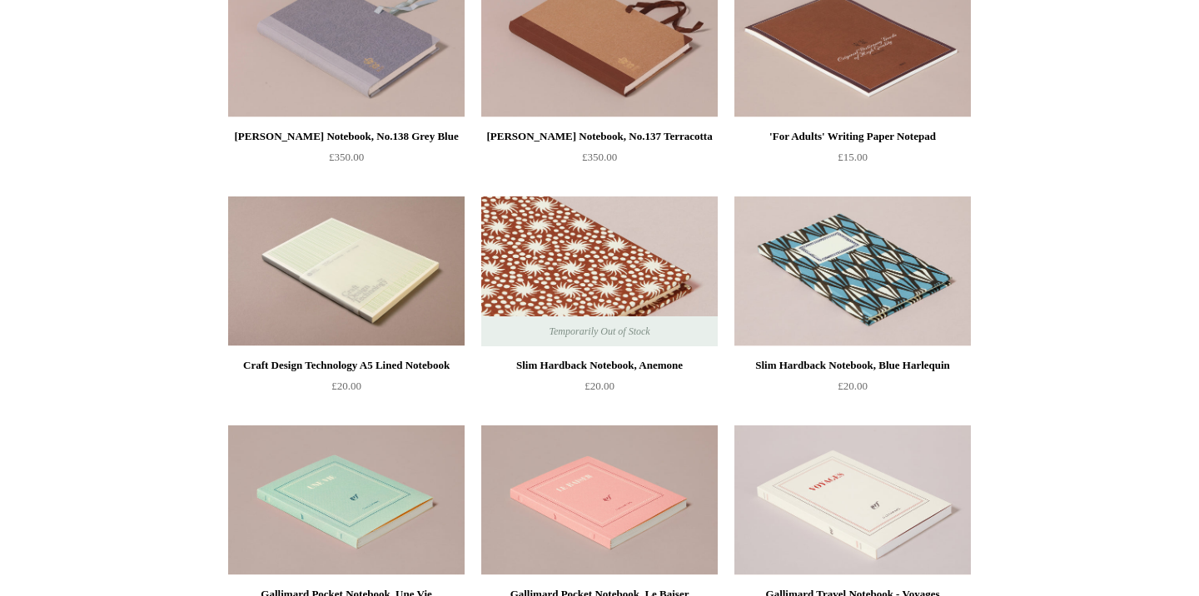
click at [619, 270] on img at bounding box center [599, 272] width 237 height 150
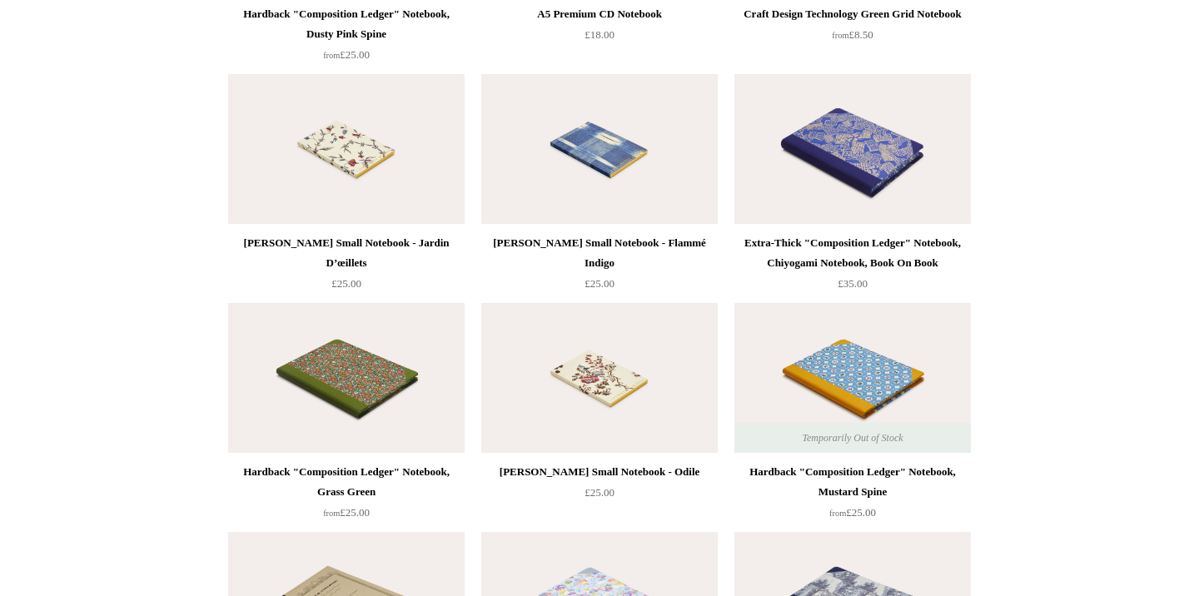
scroll to position [7247, 0]
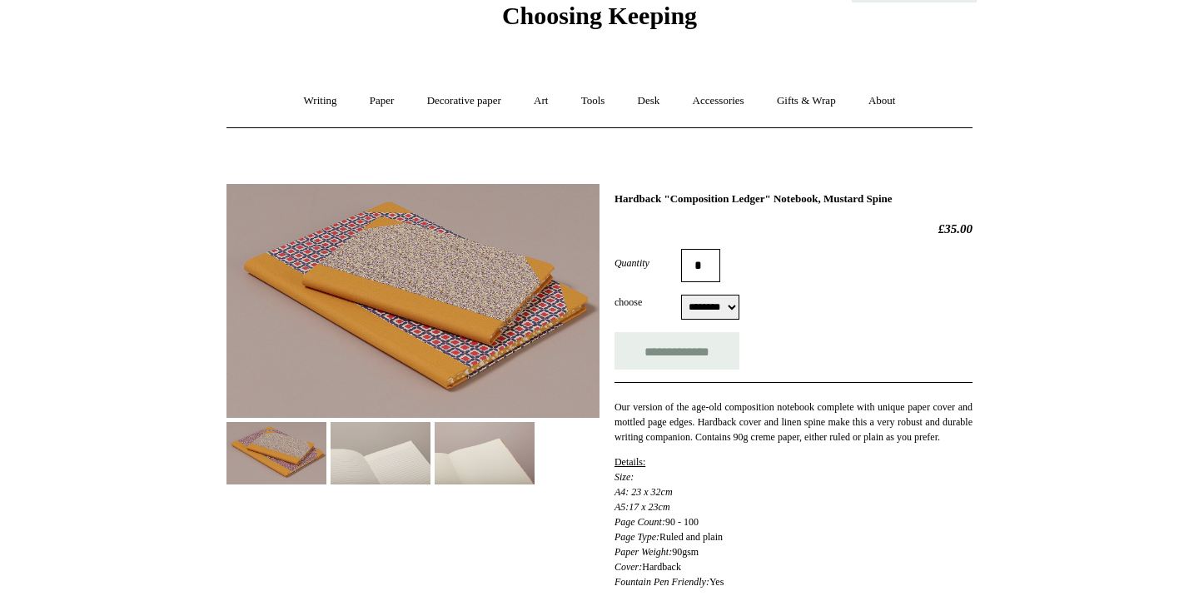
scroll to position [73, 0]
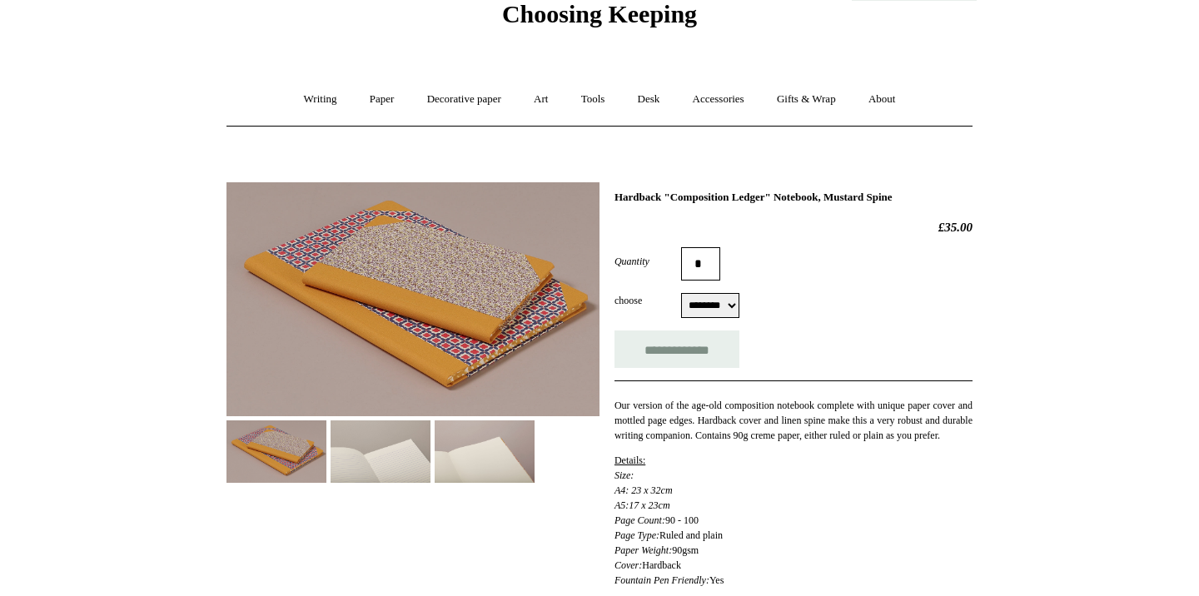
click at [431, 306] on img at bounding box center [413, 299] width 373 height 234
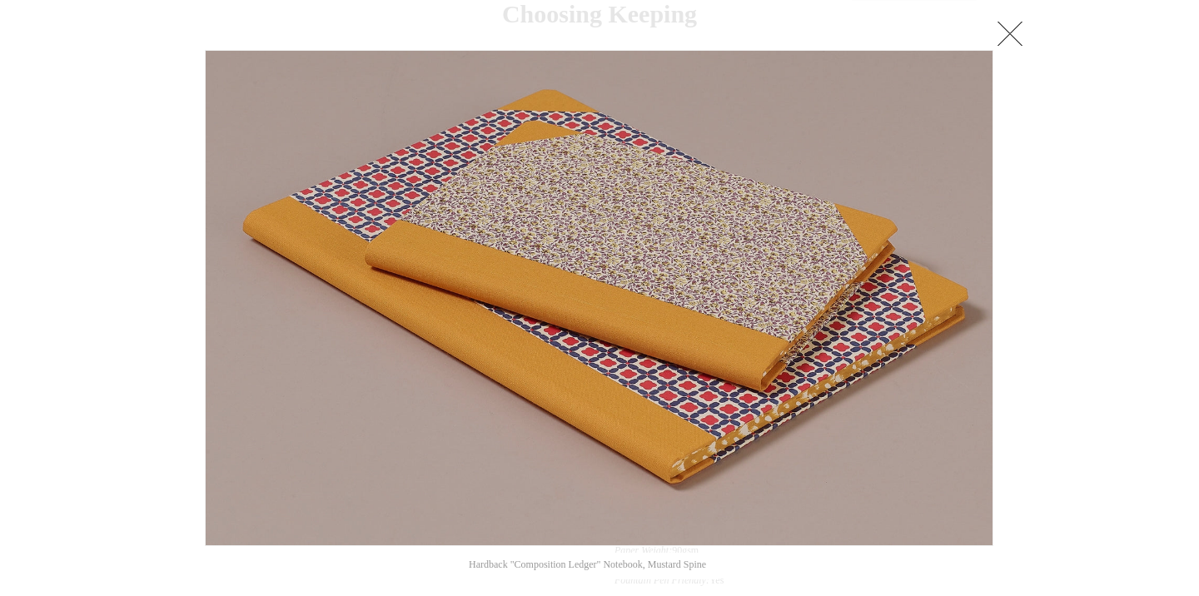
click at [1001, 33] on link at bounding box center [1010, 33] width 33 height 33
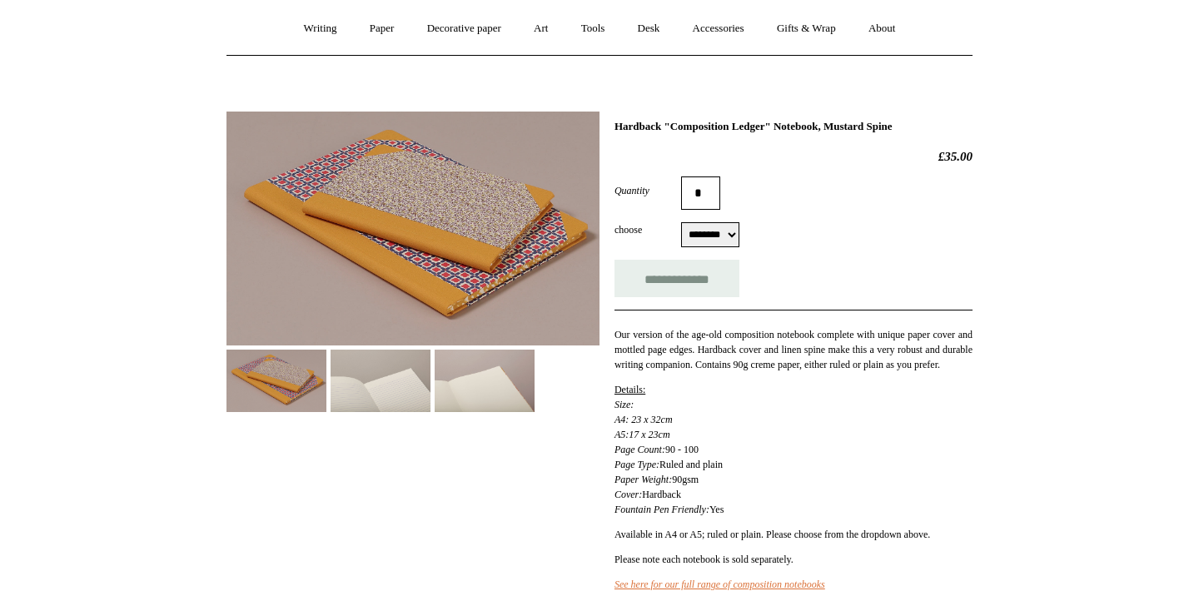
scroll to position [145, 0]
click at [736, 237] on select "******** ******** ******** ********" at bounding box center [710, 234] width 58 height 25
select select "********"
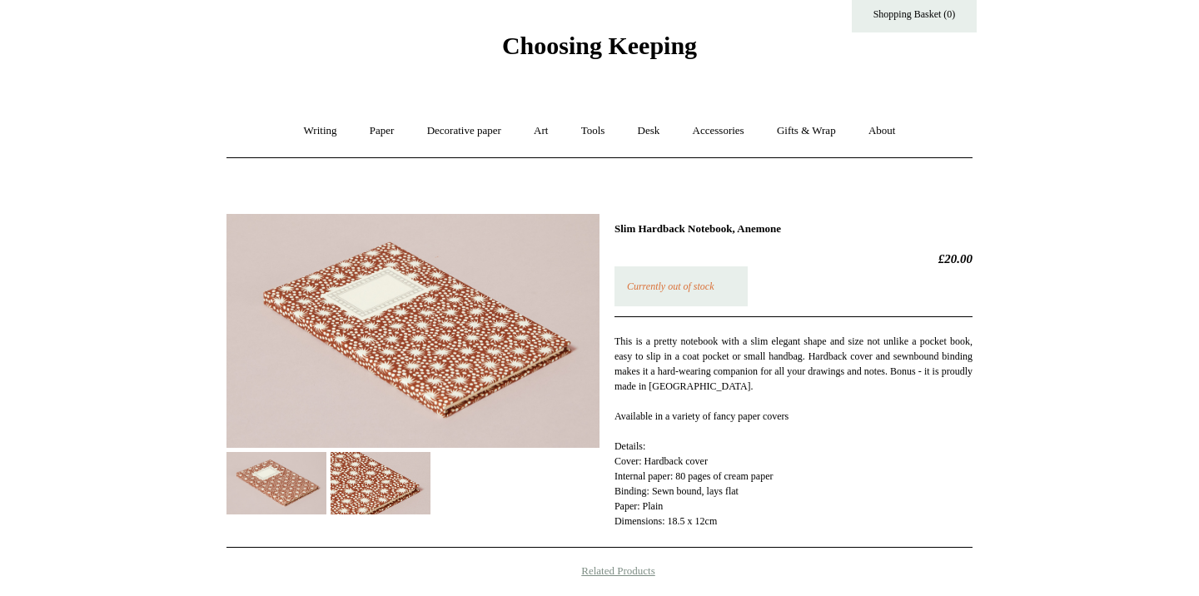
scroll to position [44, 0]
